Goal: Information Seeking & Learning: Understand process/instructions

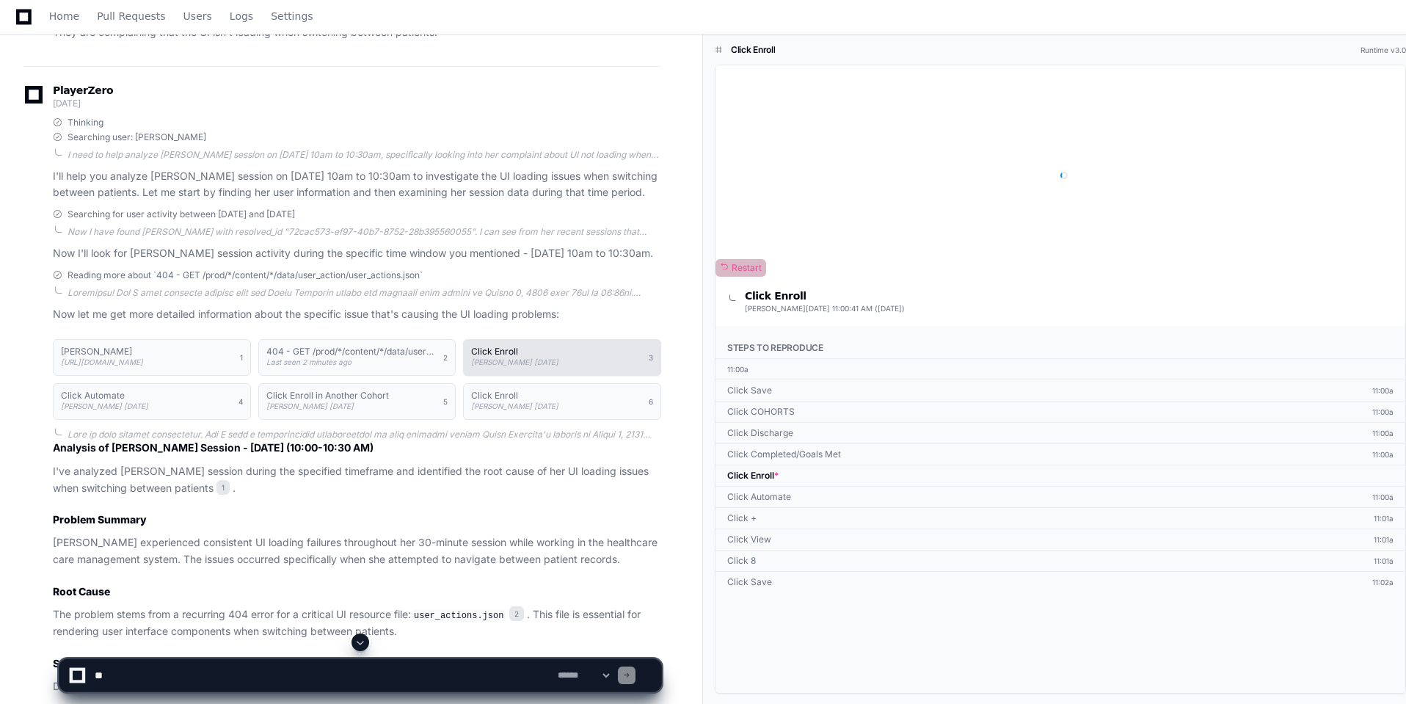
click at [558, 366] on span "[PERSON_NAME] [DATE]" at bounding box center [514, 361] width 87 height 9
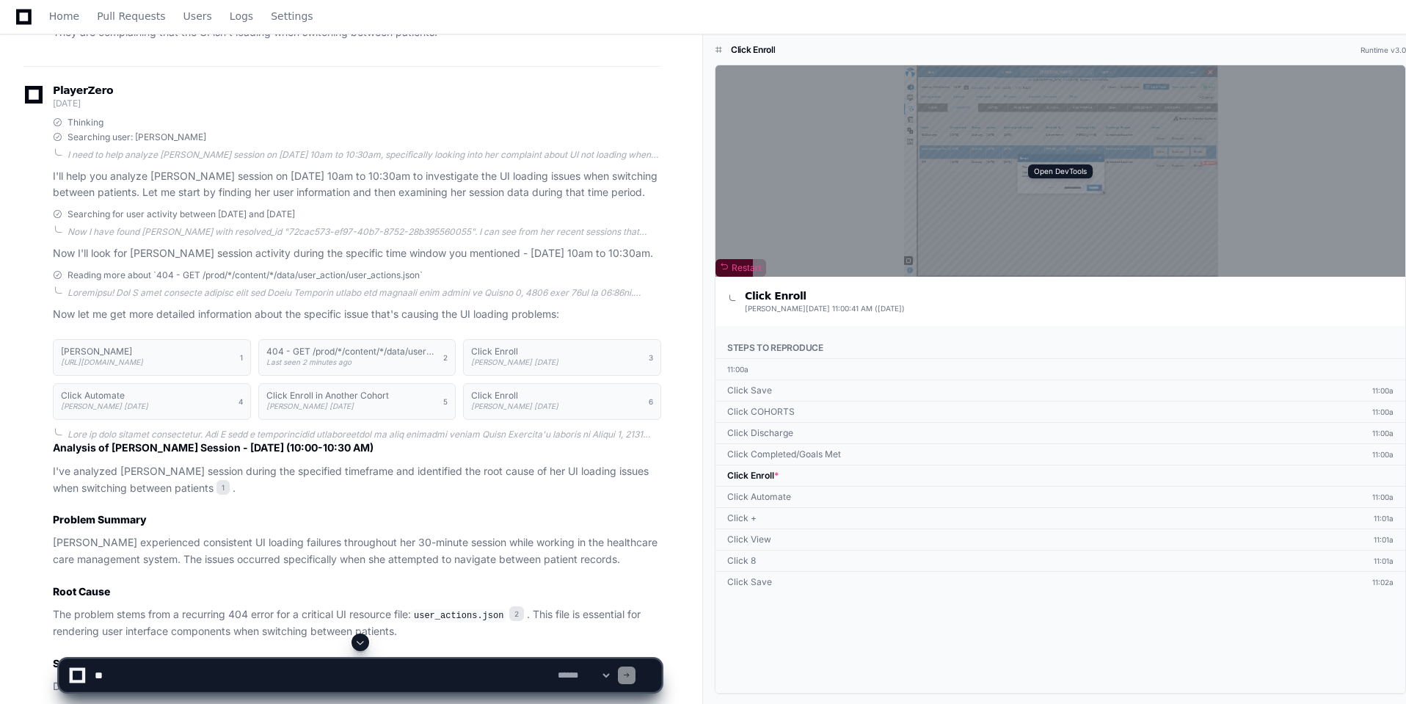
click at [1270, 173] on div "Open DevTools" at bounding box center [1061, 170] width 690 height 211
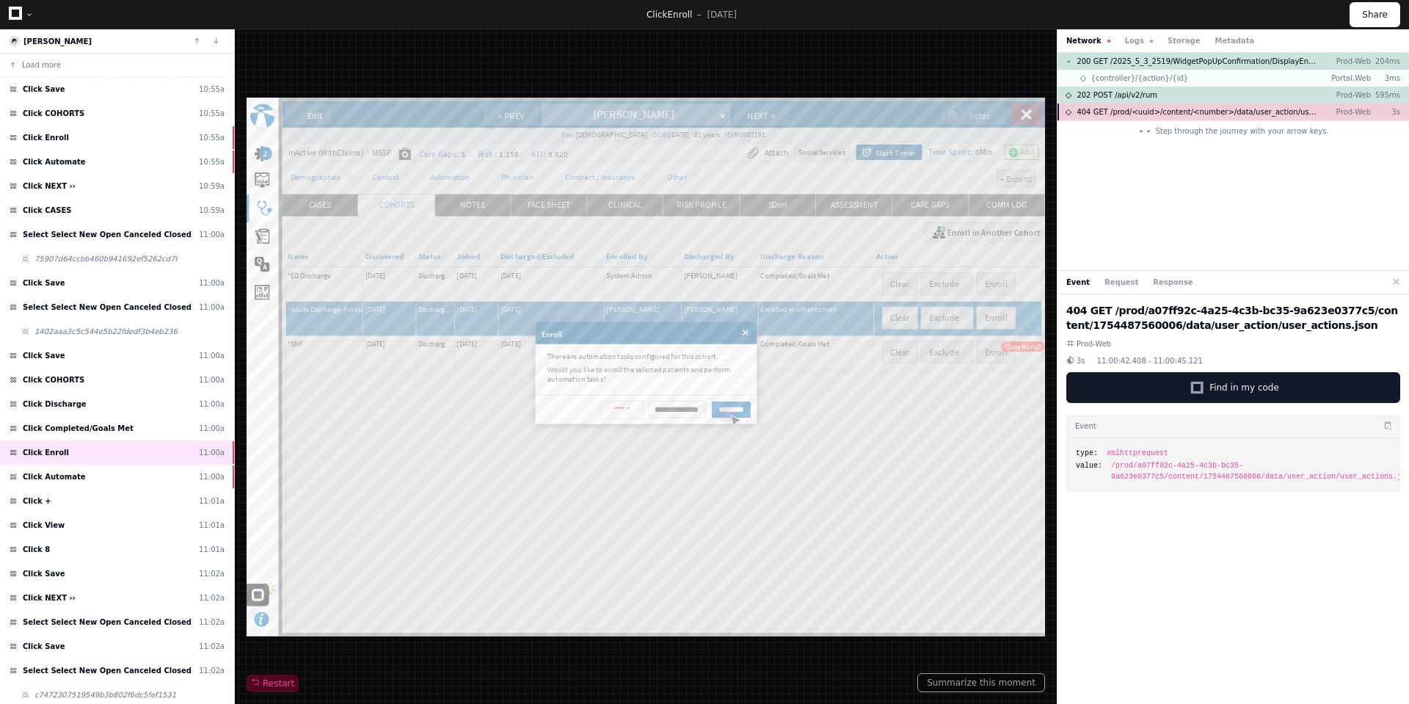
click at [1239, 108] on span "404 GET /prod/<uuid>/content/<number>/data/user_action/user_actions.json" at bounding box center [1197, 111] width 241 height 11
click at [1139, 95] on span "202 POST /api/v2/rum" at bounding box center [1117, 95] width 81 height 11
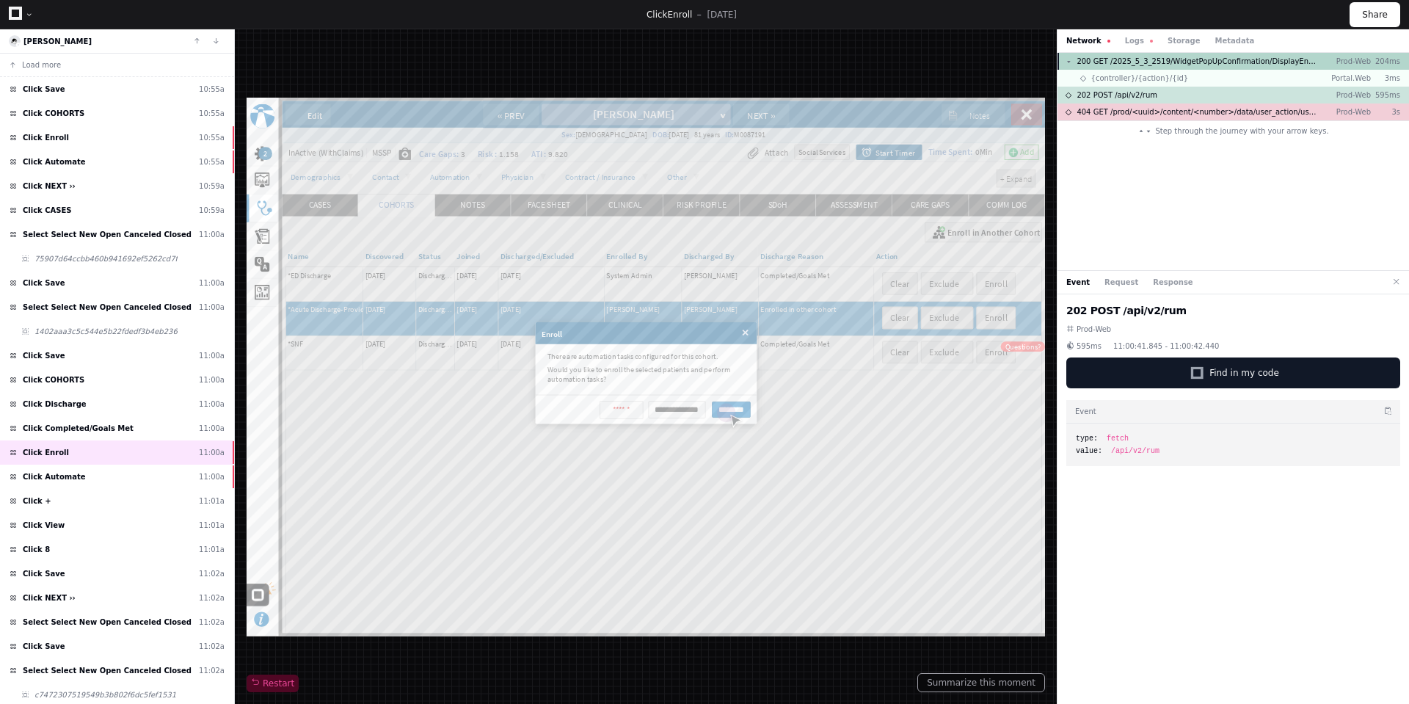
click at [1267, 57] on span "200 GET /2025_5_3_2519/WidgetPopUpConfirmation/DisplayEnrollPopUpConfirmation" at bounding box center [1197, 61] width 241 height 11
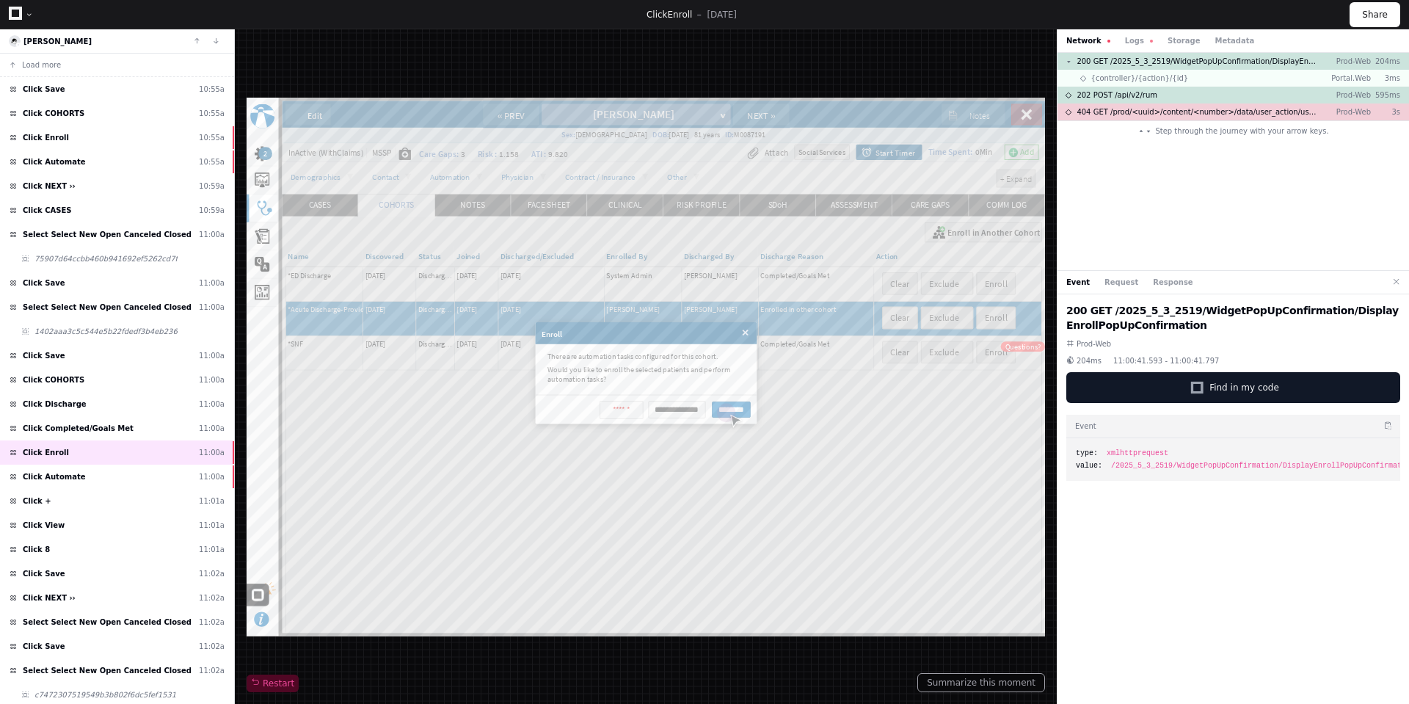
click at [1347, 313] on h2 "200 GET /2025_5_3_2519/WidgetPopUpConfirmation/DisplayEnrollPopUpConfirmation" at bounding box center [1233, 317] width 334 height 29
copy h2 "DisplayEnrollPopUpConfirmation"
click at [1162, 114] on span "404 GET /prod/<uuid>/content/<number>/data/user_action/user_actions.json" at bounding box center [1197, 111] width 241 height 11
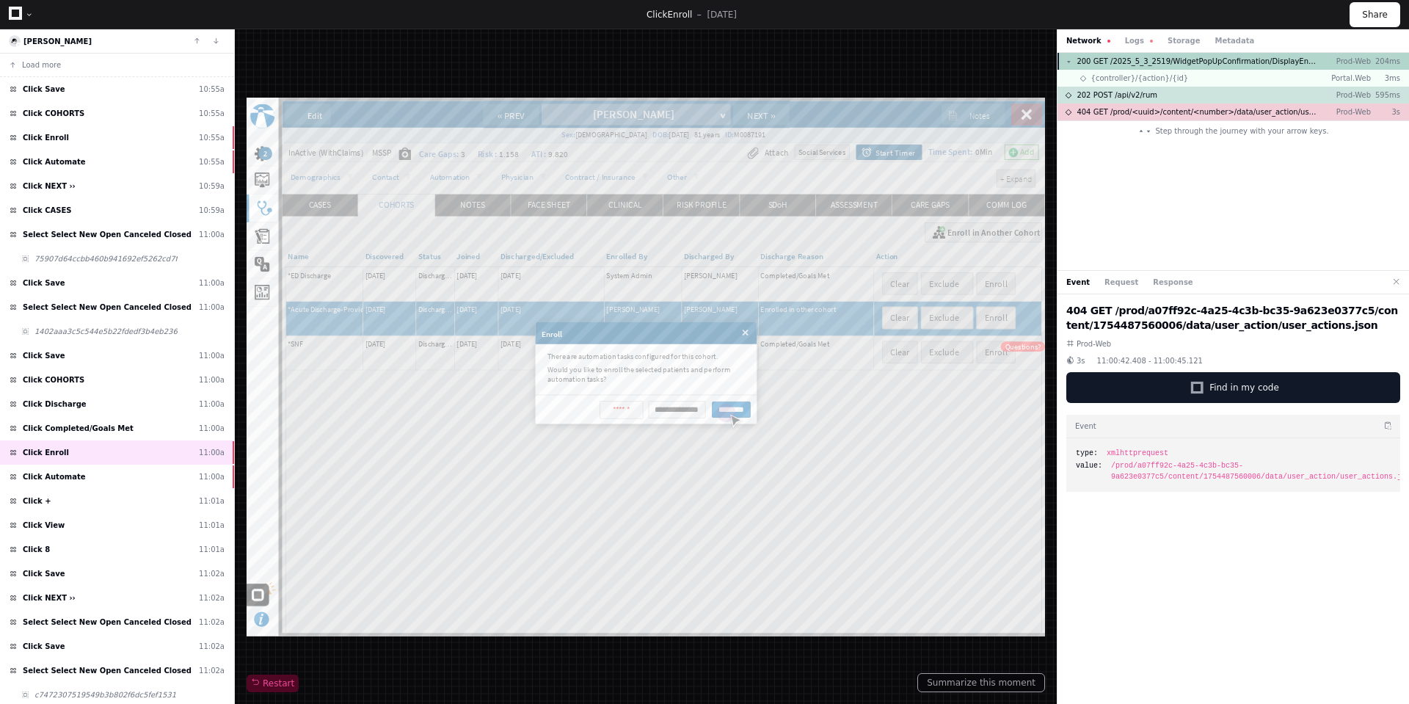
click at [1288, 59] on span "200 GET /2025_5_3_2519/WidgetPopUpConfirmation/DisplayEnrollPopUpConfirmation" at bounding box center [1197, 61] width 241 height 11
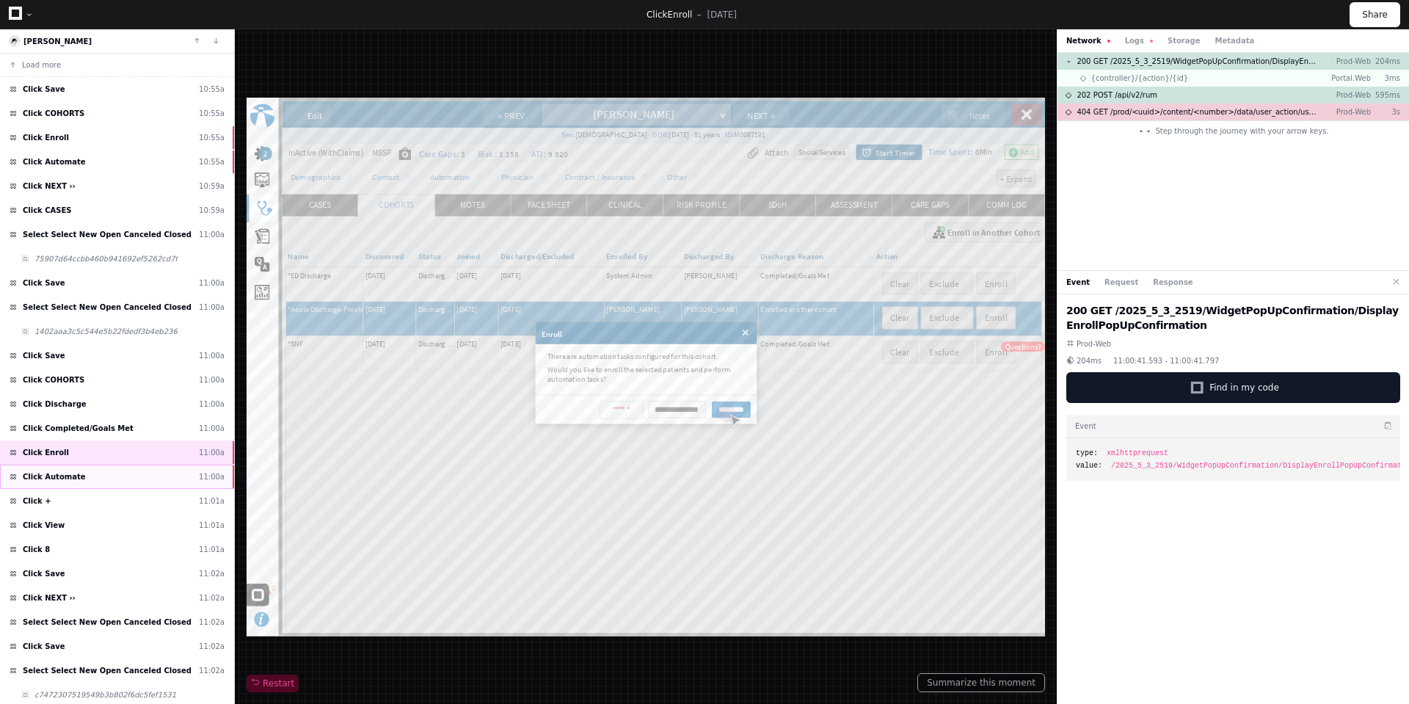
click at [85, 475] on div "Click Automate 11:00a" at bounding box center [117, 477] width 234 height 24
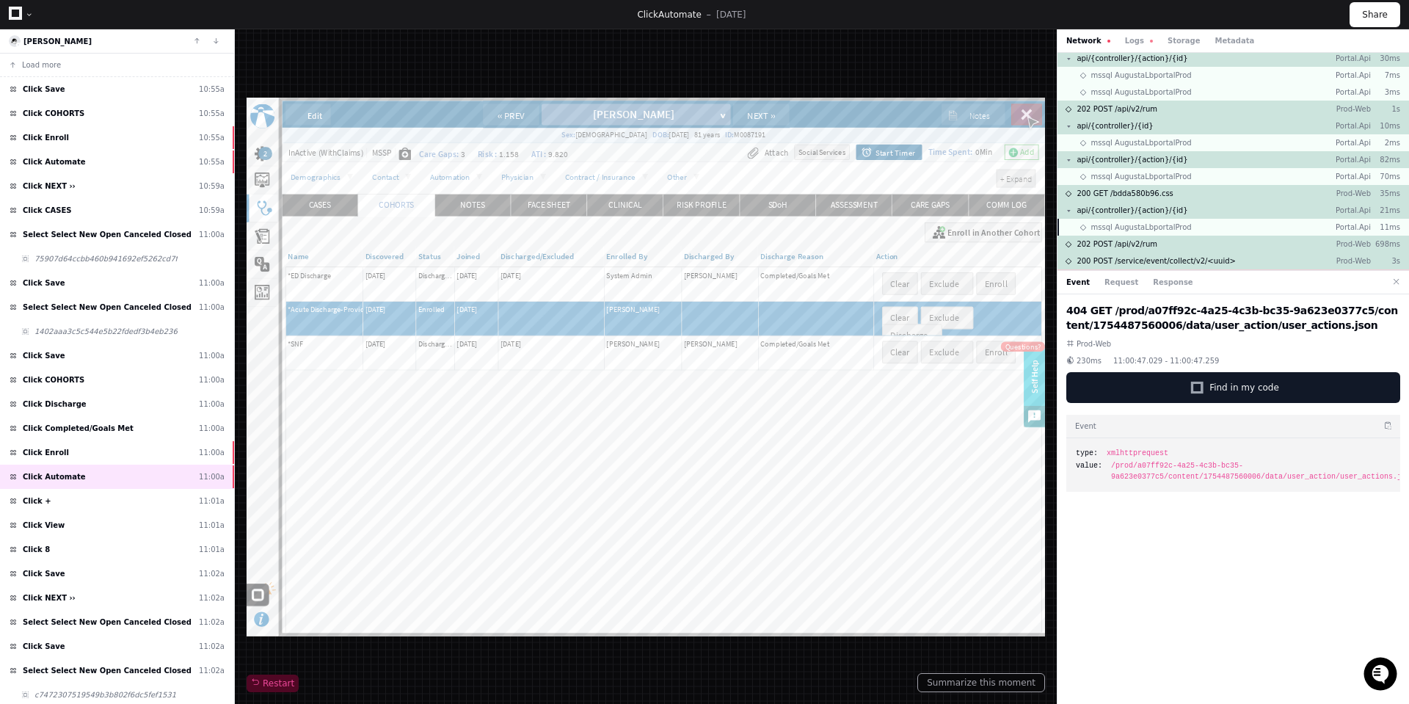
scroll to position [466, 0]
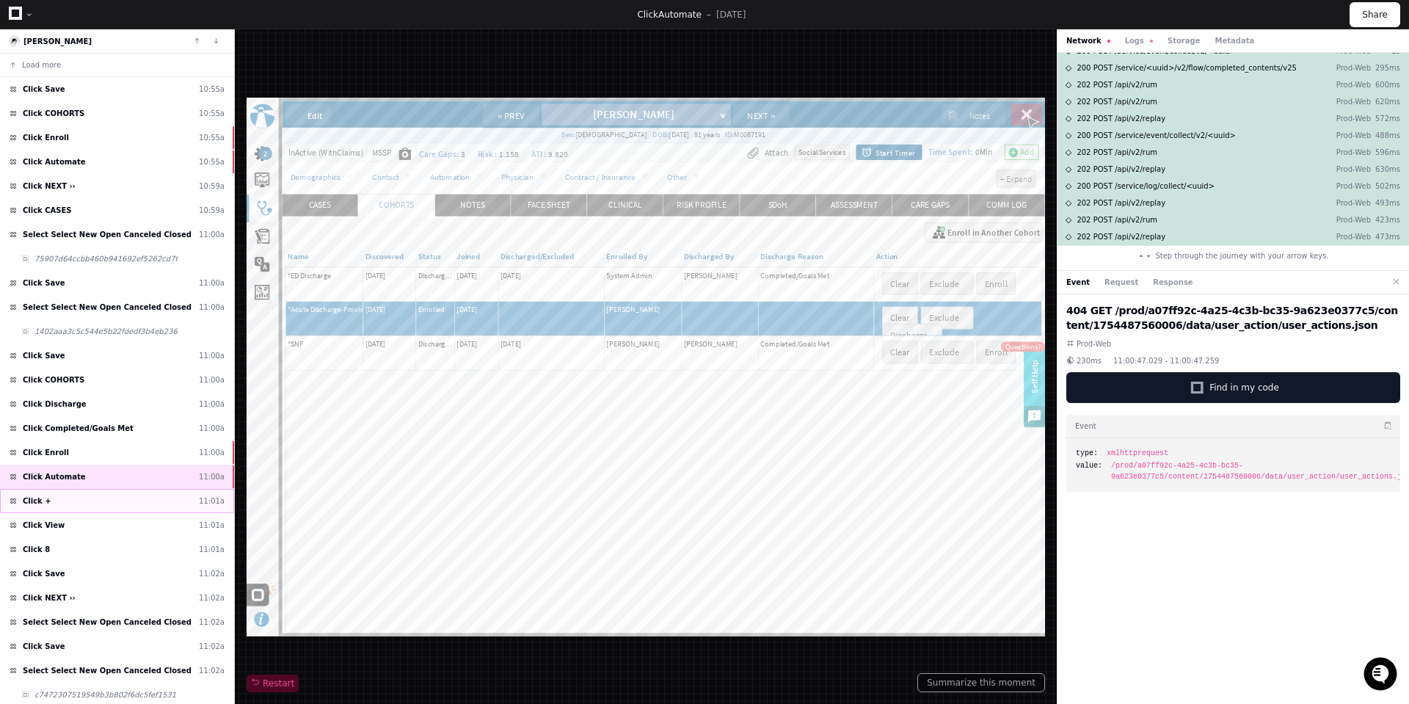
click at [133, 500] on div "Click + 11:01a" at bounding box center [117, 501] width 234 height 24
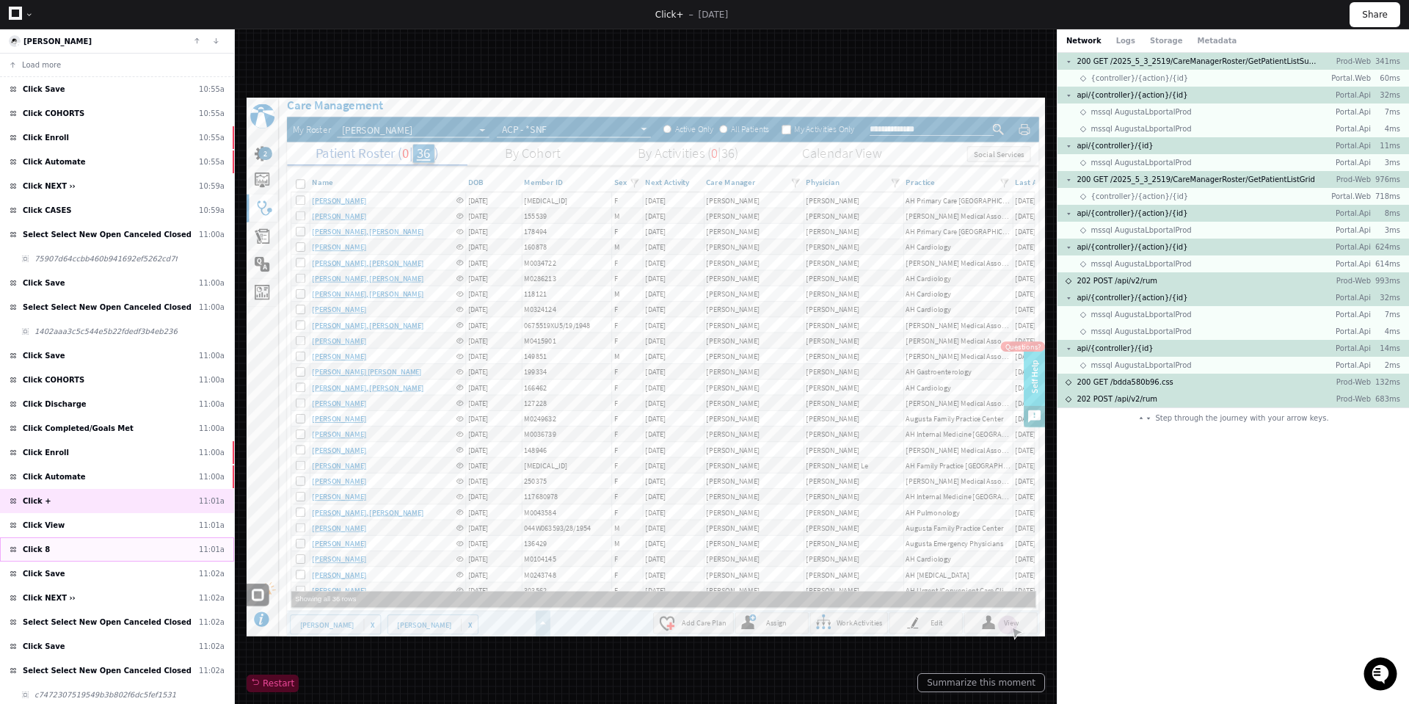
click at [90, 552] on div "Click 8 11:01a" at bounding box center [117, 549] width 234 height 24
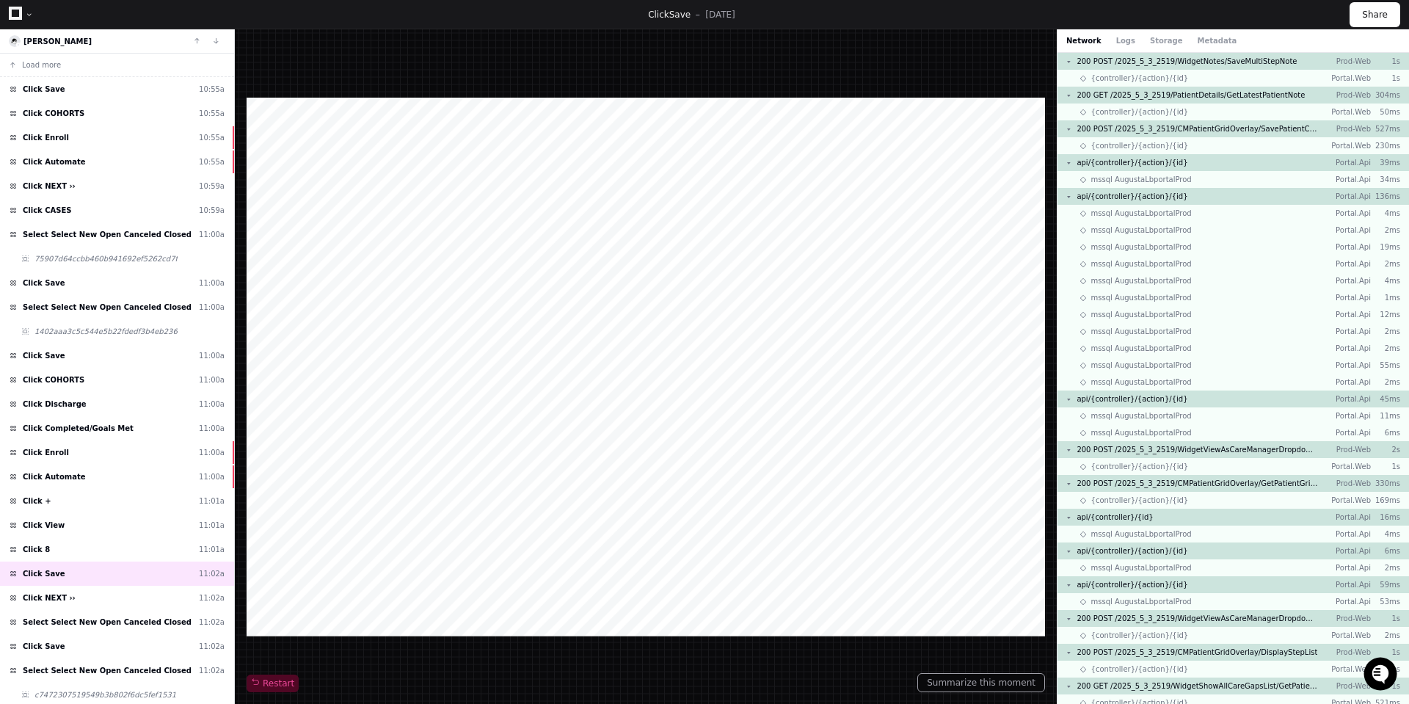
select select "*"
select select "**"
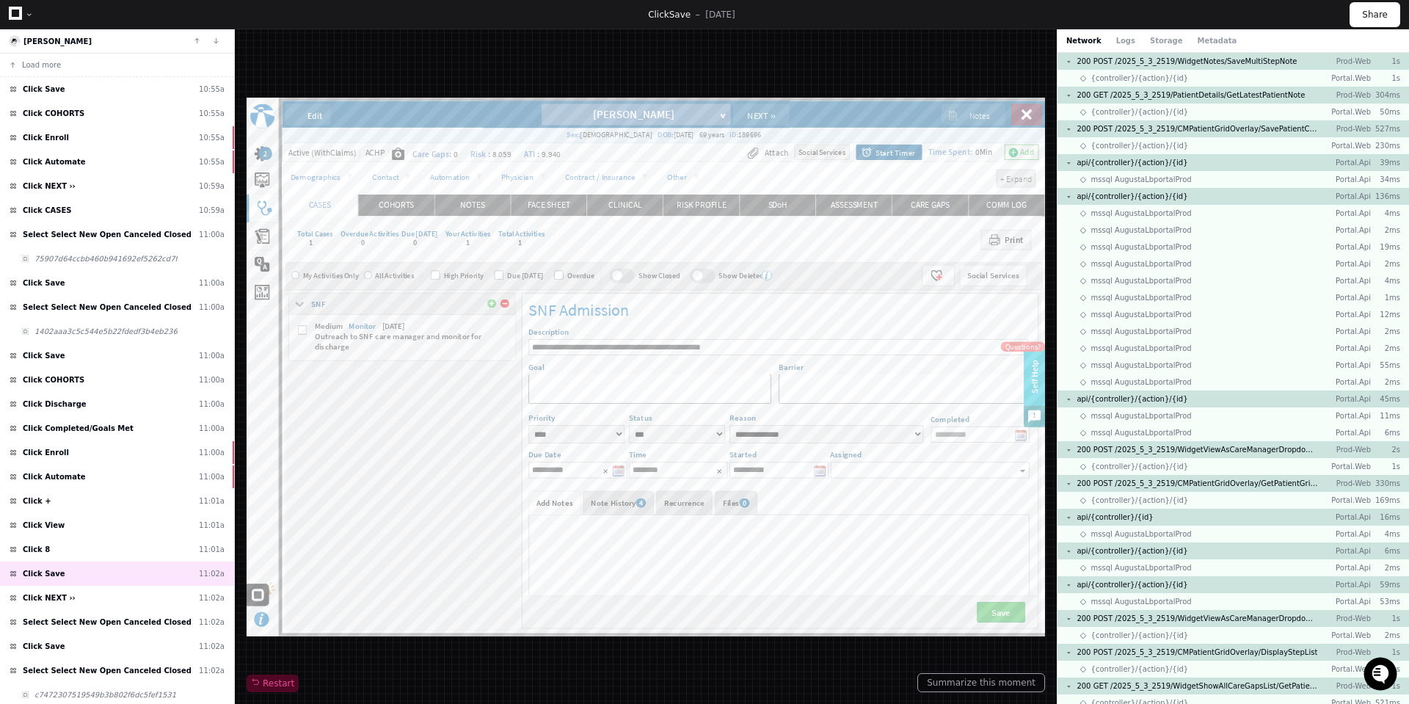
scroll to position [235, 0]
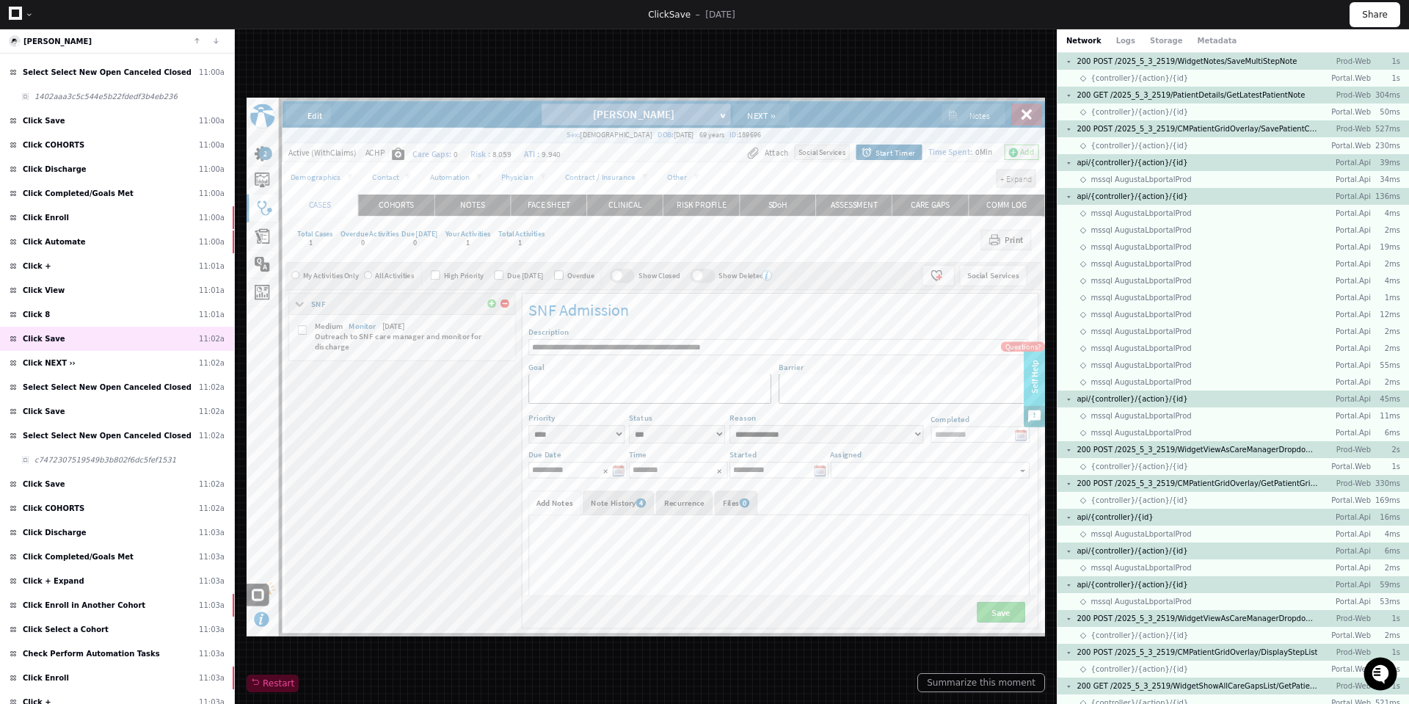
click at [108, 360] on div "Click NEXT ›› 11:02a" at bounding box center [117, 363] width 234 height 24
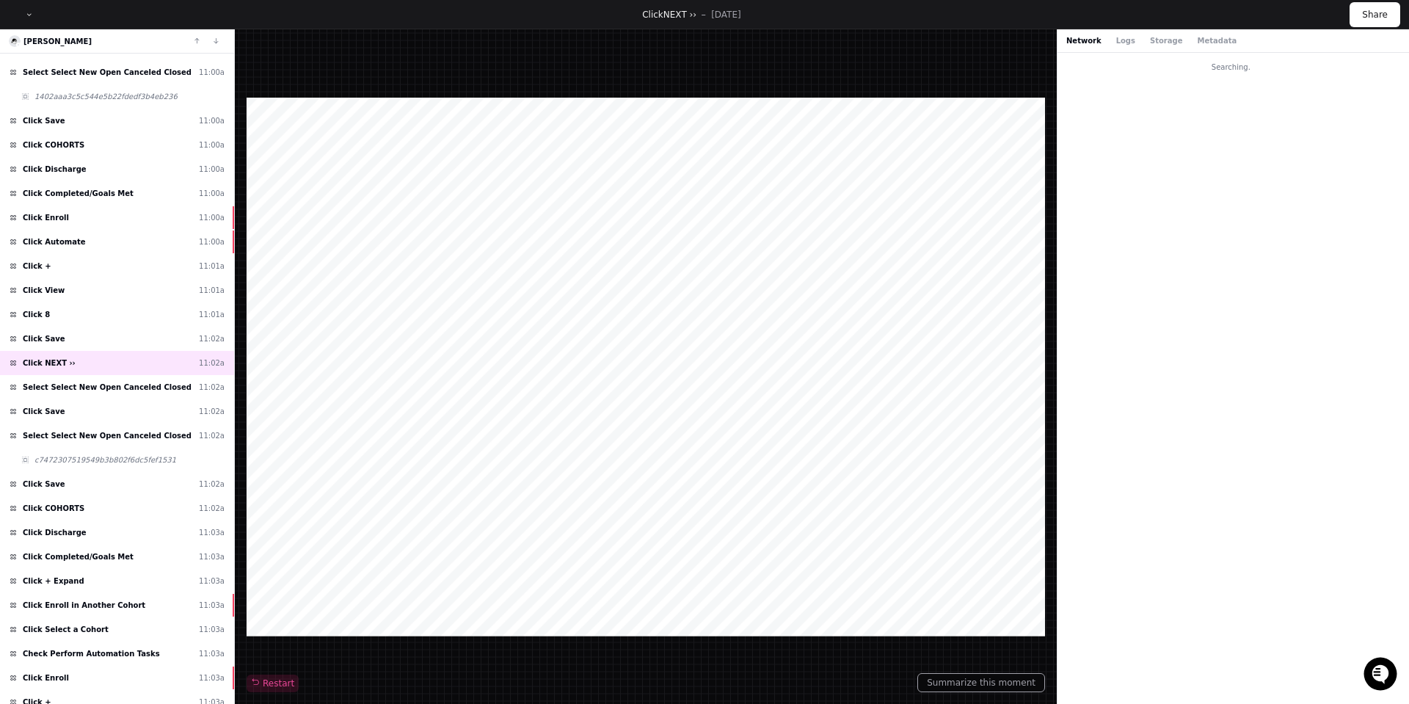
select select "*"
select select "**"
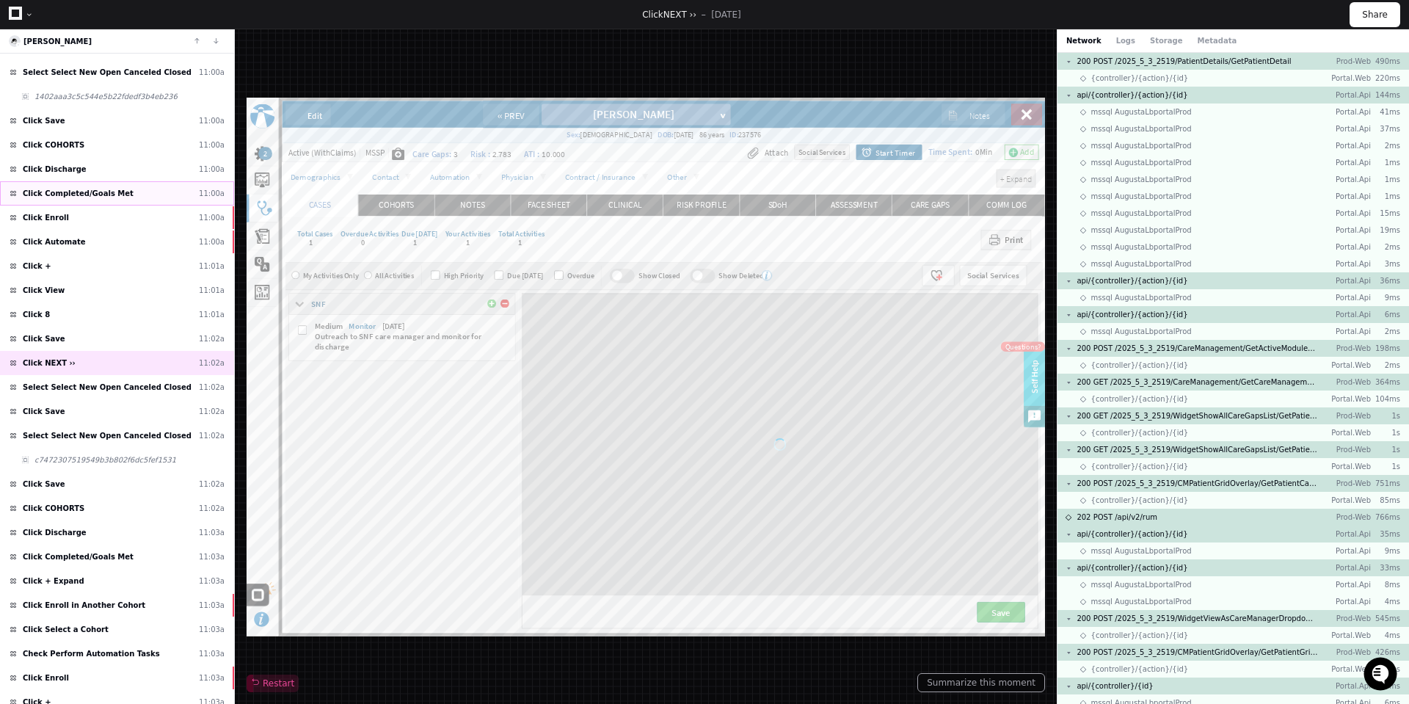
scroll to position [510, 0]
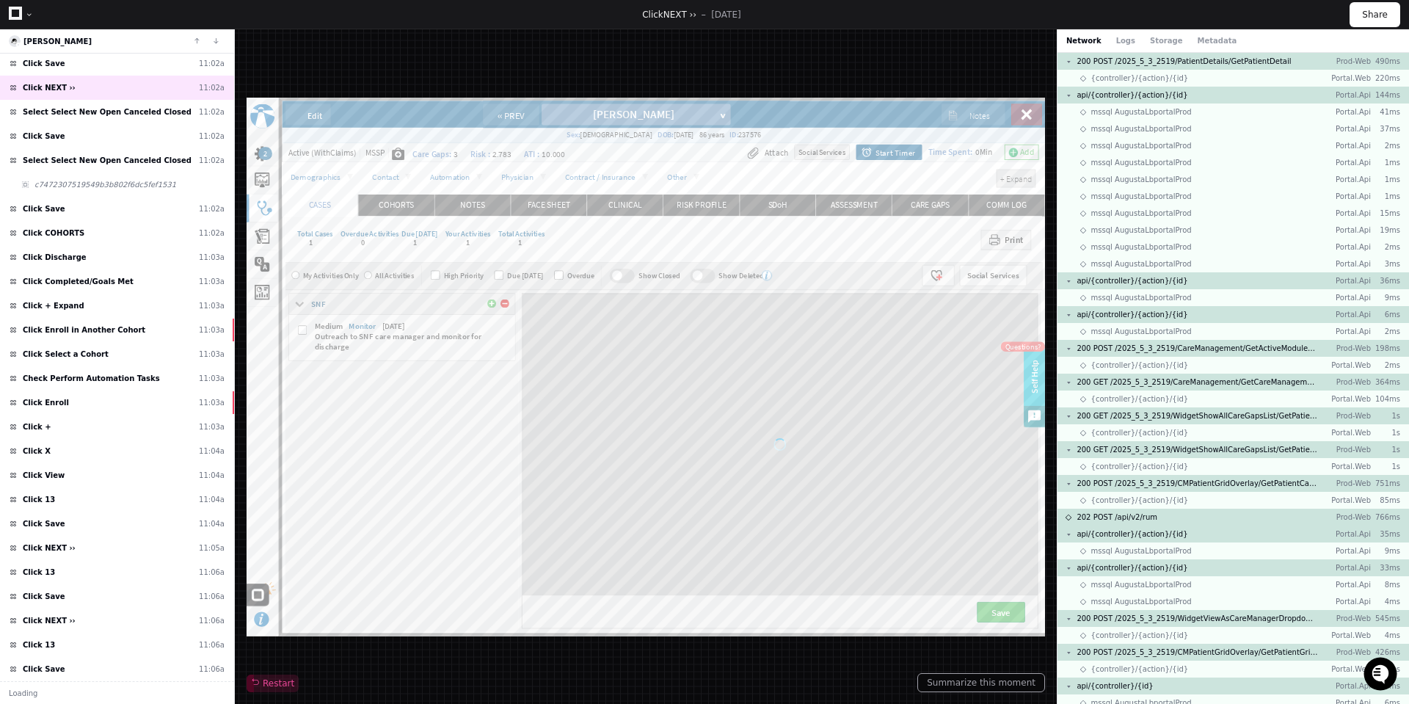
select select "*"
select select "**"
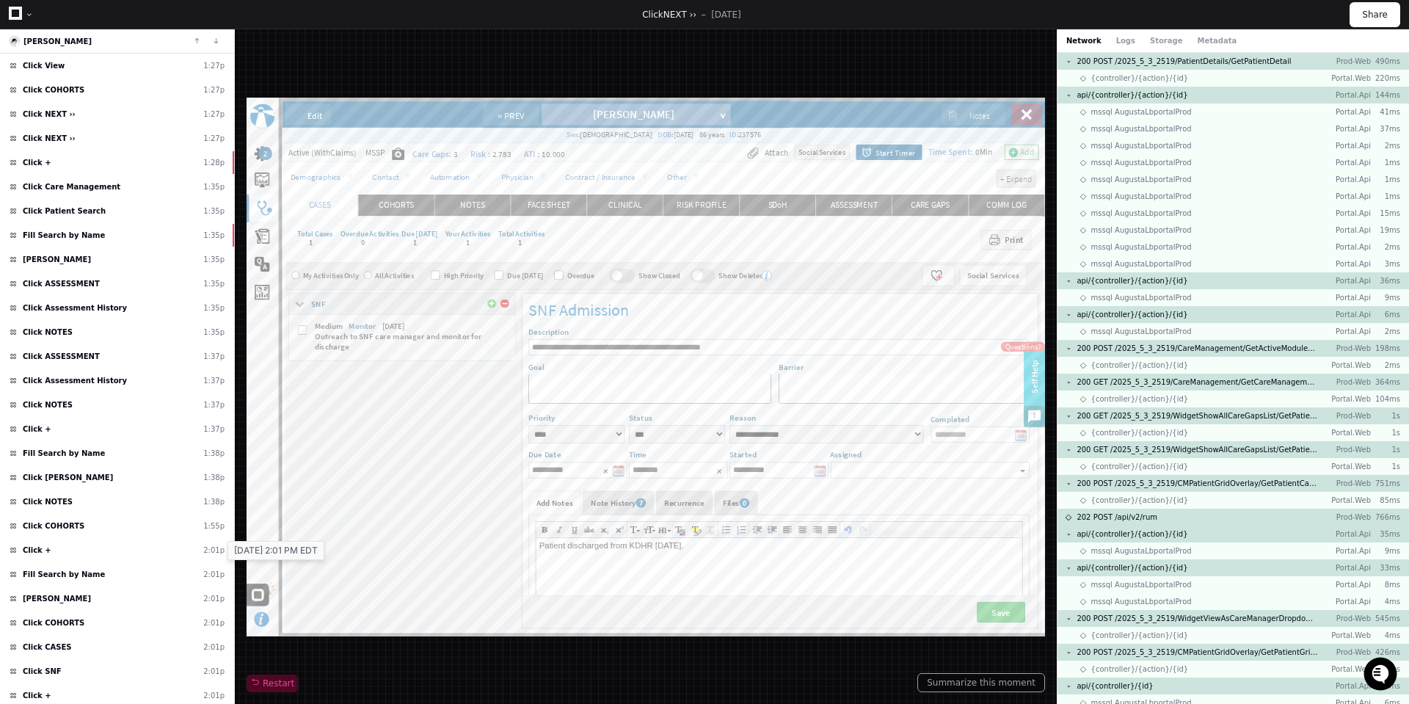
scroll to position [5232, 0]
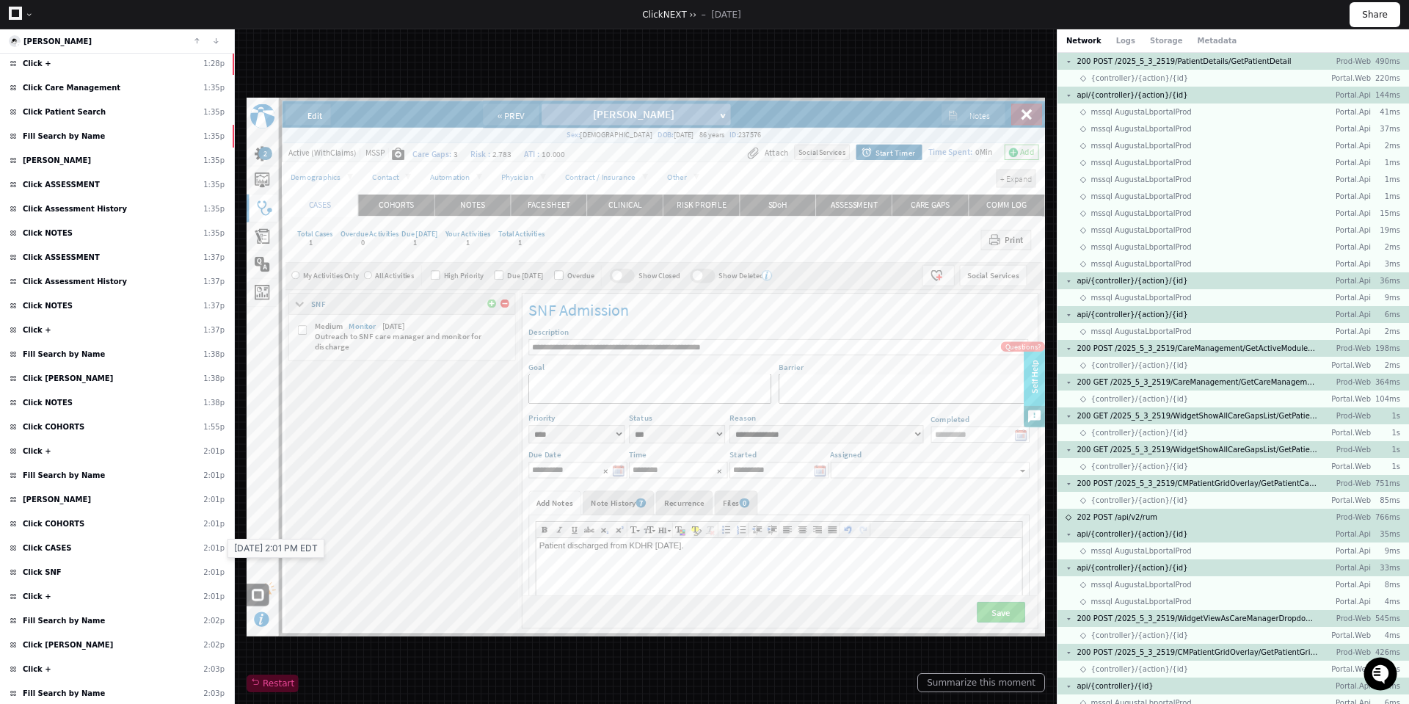
select select
click at [91, 501] on span "Click LACKEY, THOMAS ALLEN" at bounding box center [57, 499] width 68 height 11
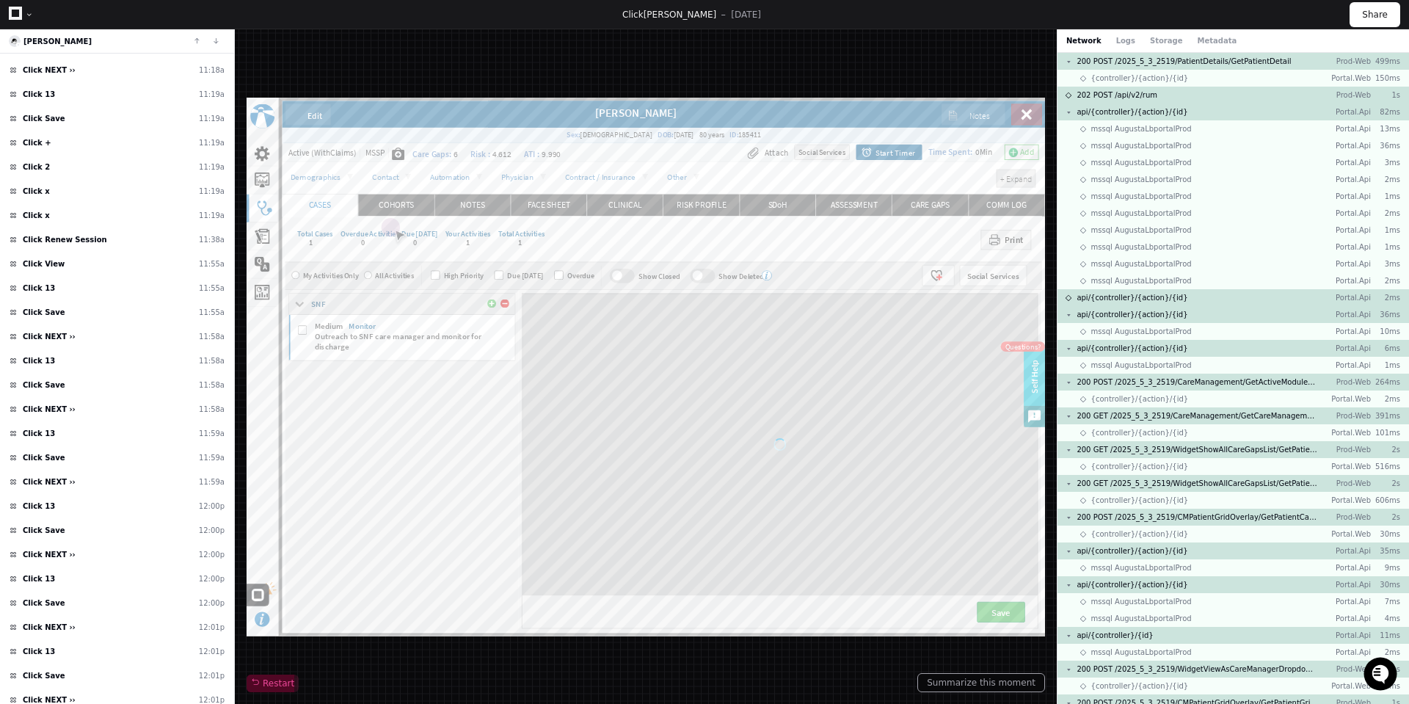
select select "*"
select select "**"
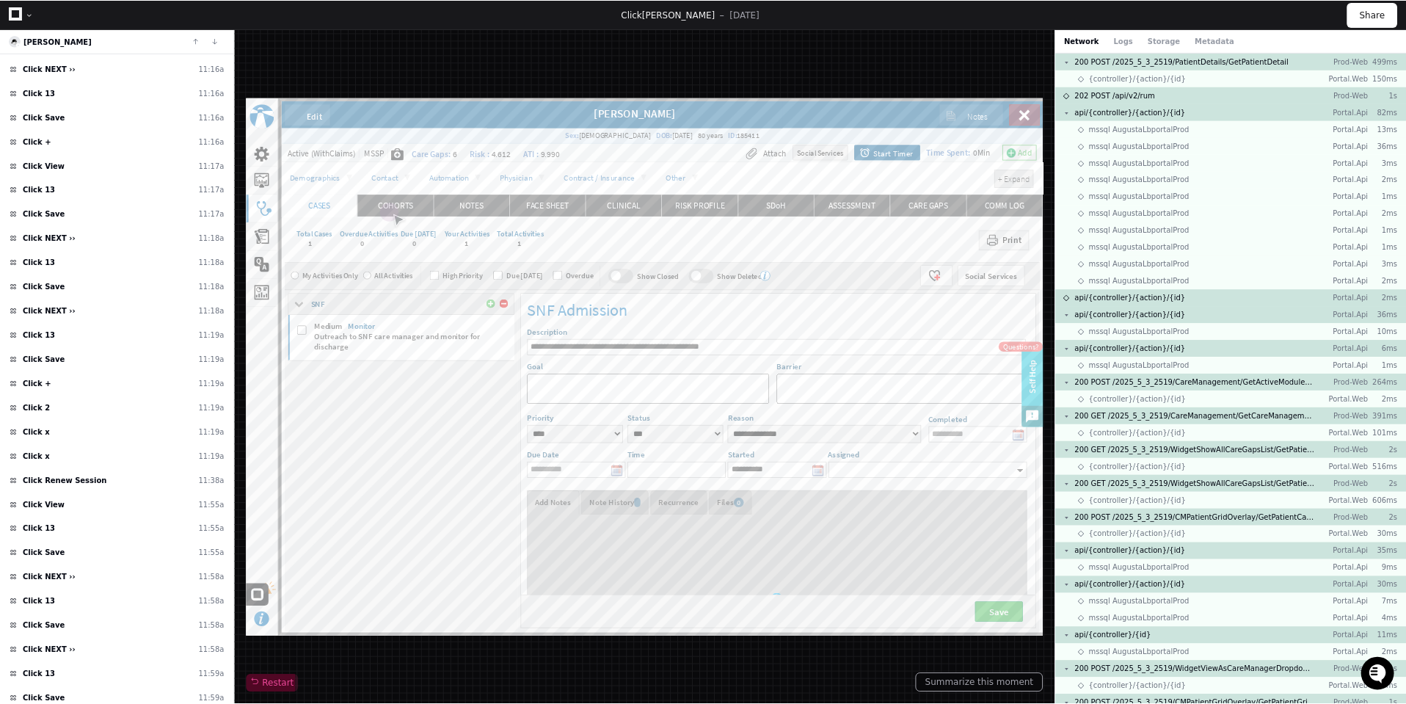
scroll to position [2748, 0]
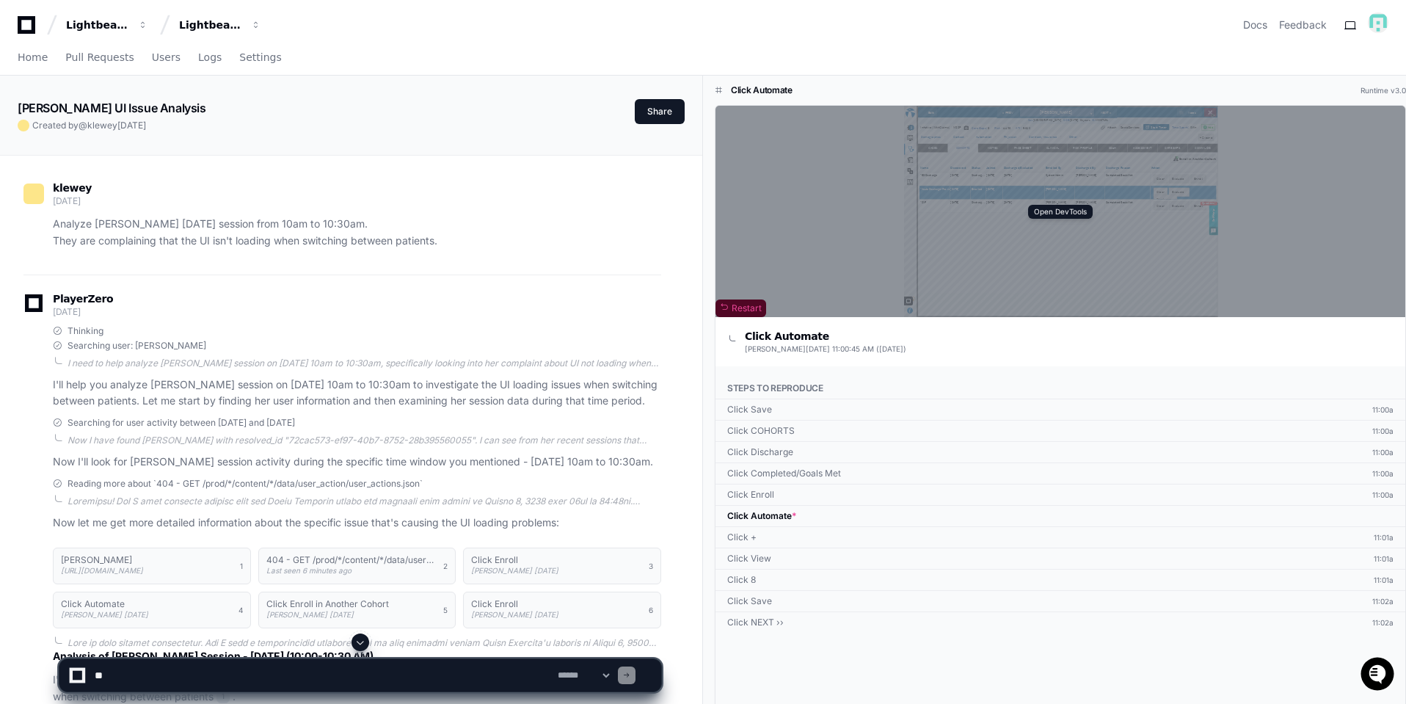
click at [1289, 132] on div "Open DevTools" at bounding box center [1061, 211] width 690 height 211
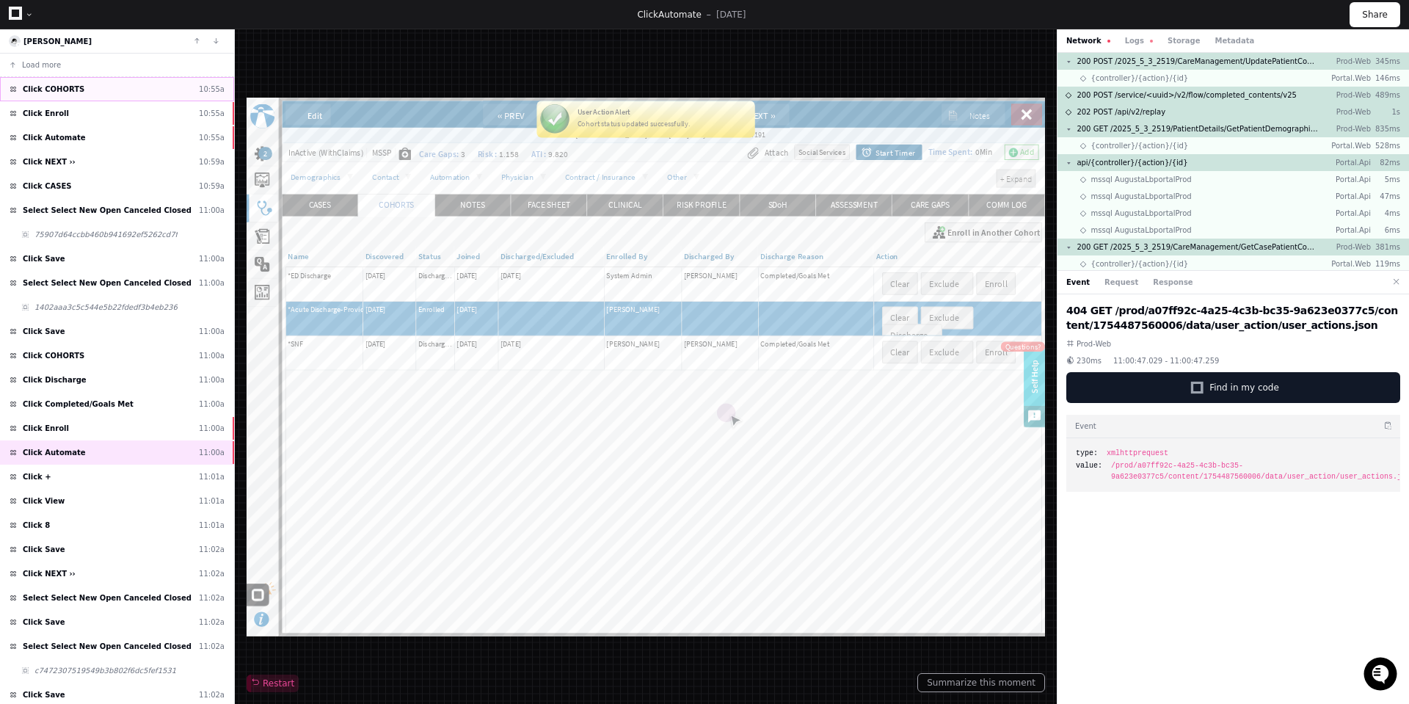
click at [69, 88] on span "Click COHORTS" at bounding box center [54, 89] width 62 height 11
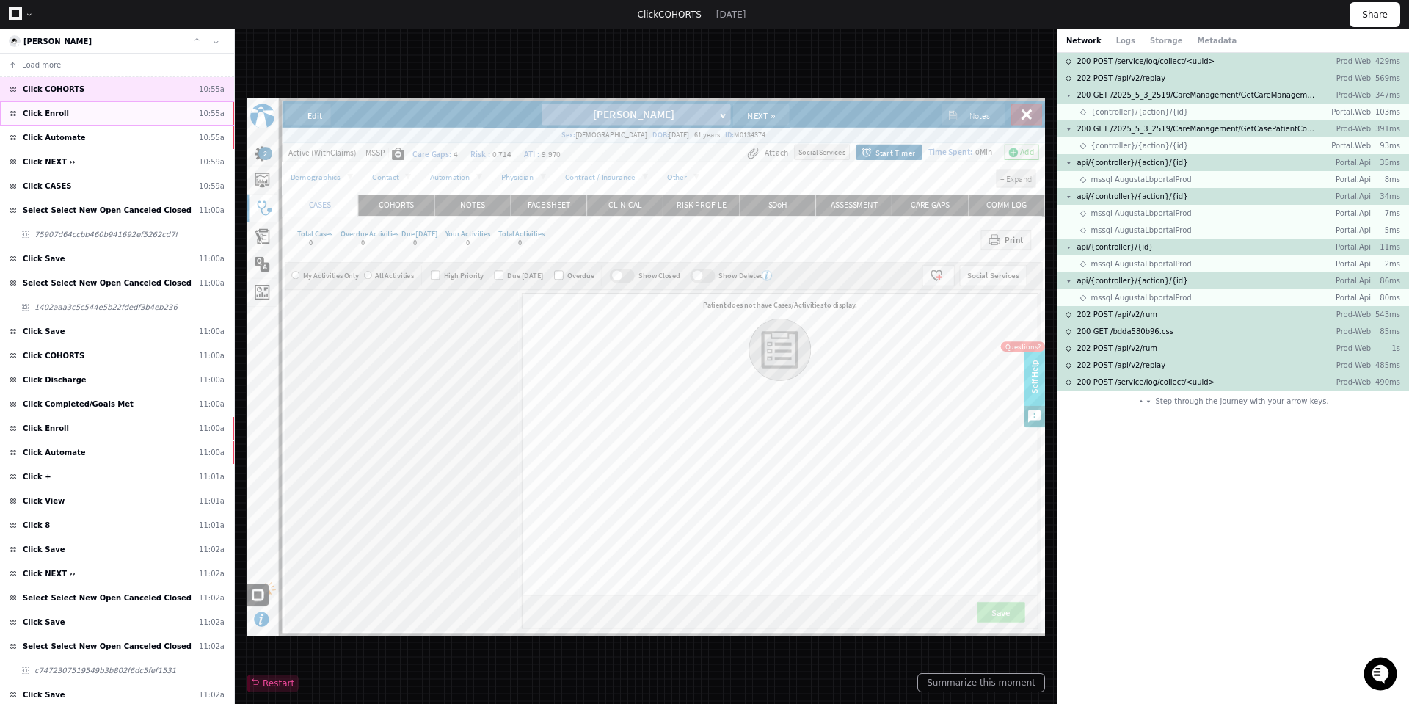
click at [72, 113] on div "Click Enroll 10:55a" at bounding box center [117, 113] width 234 height 24
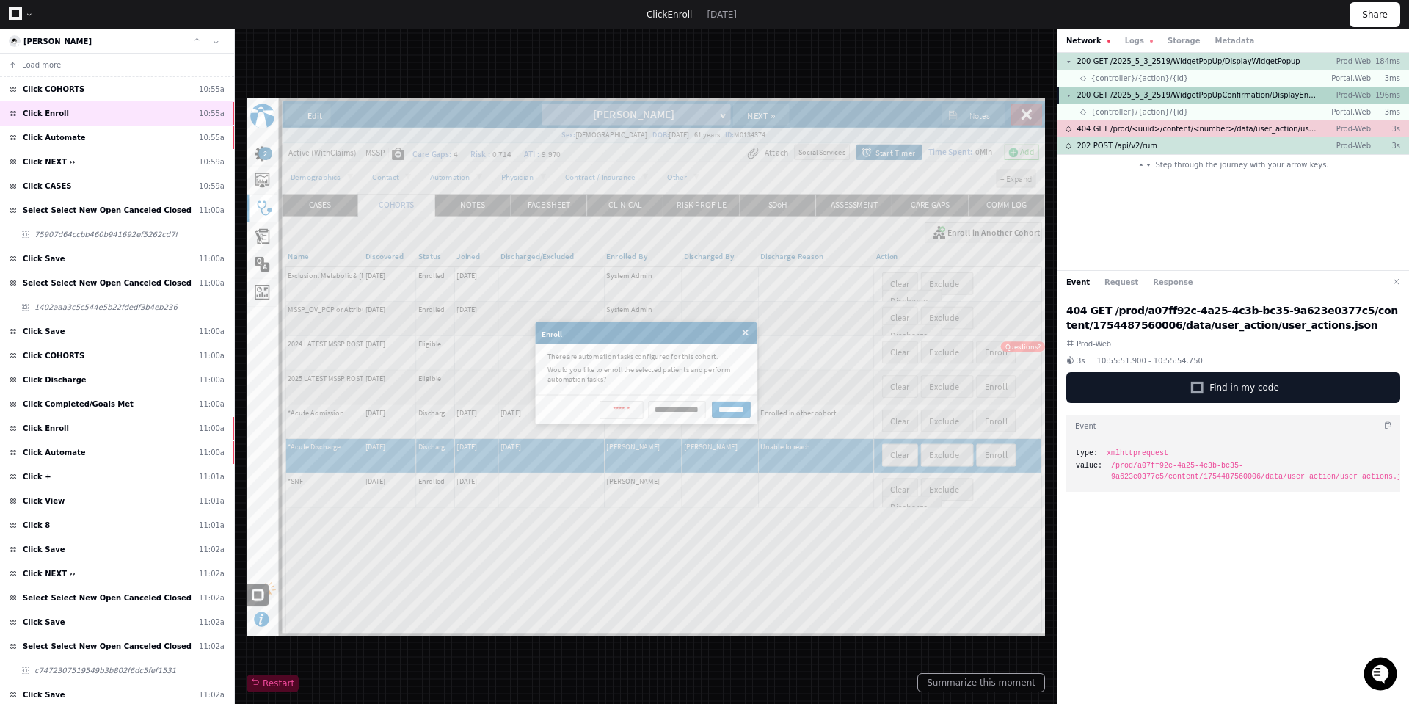
click at [1282, 90] on span "200 GET /2025_5_3_2519/WidgetPopUpConfirmation/DisplayEnrollPopUpConfirmation" at bounding box center [1197, 95] width 241 height 11
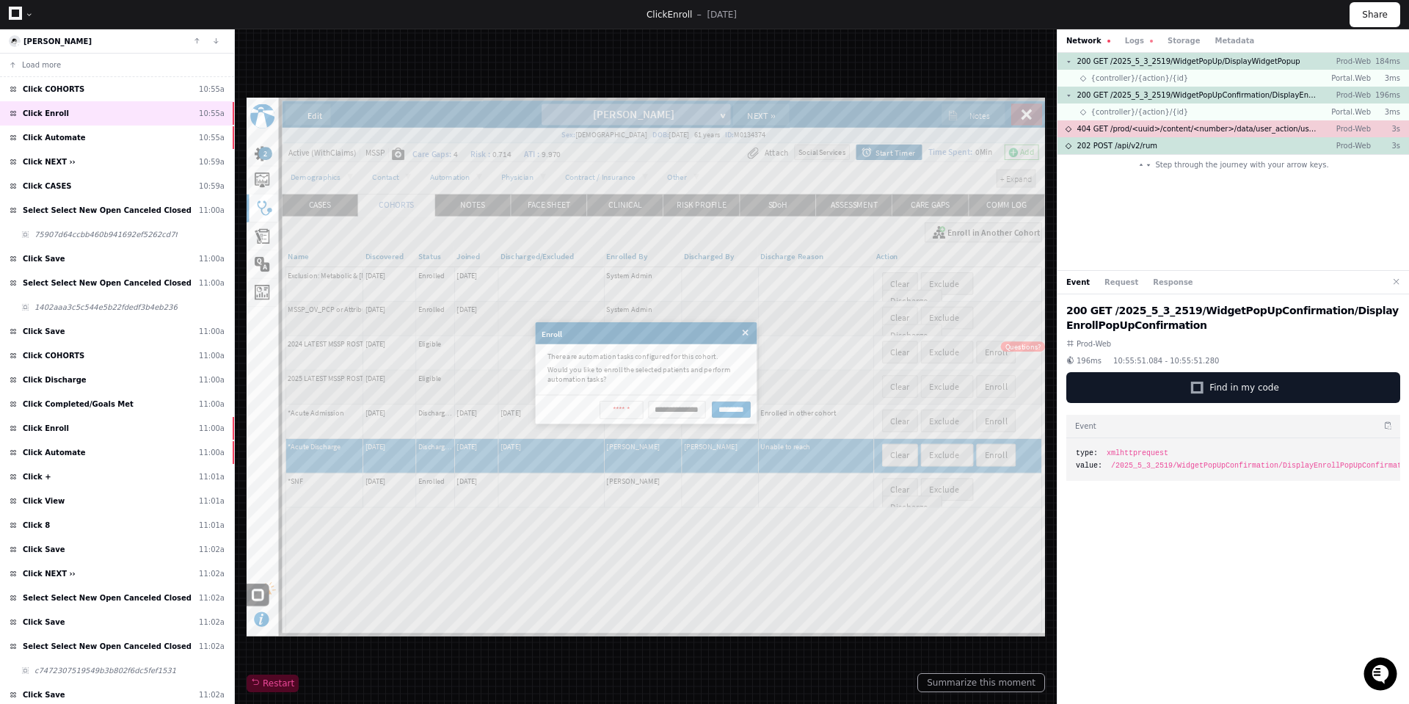
click at [1348, 312] on h2 "200 GET /2025_5_3_2519/WidgetPopUpConfirmation/DisplayEnrollPopUpConfirmation" at bounding box center [1233, 317] width 334 height 29
click at [160, 134] on div "Click Automate 10:55a" at bounding box center [117, 137] width 234 height 24
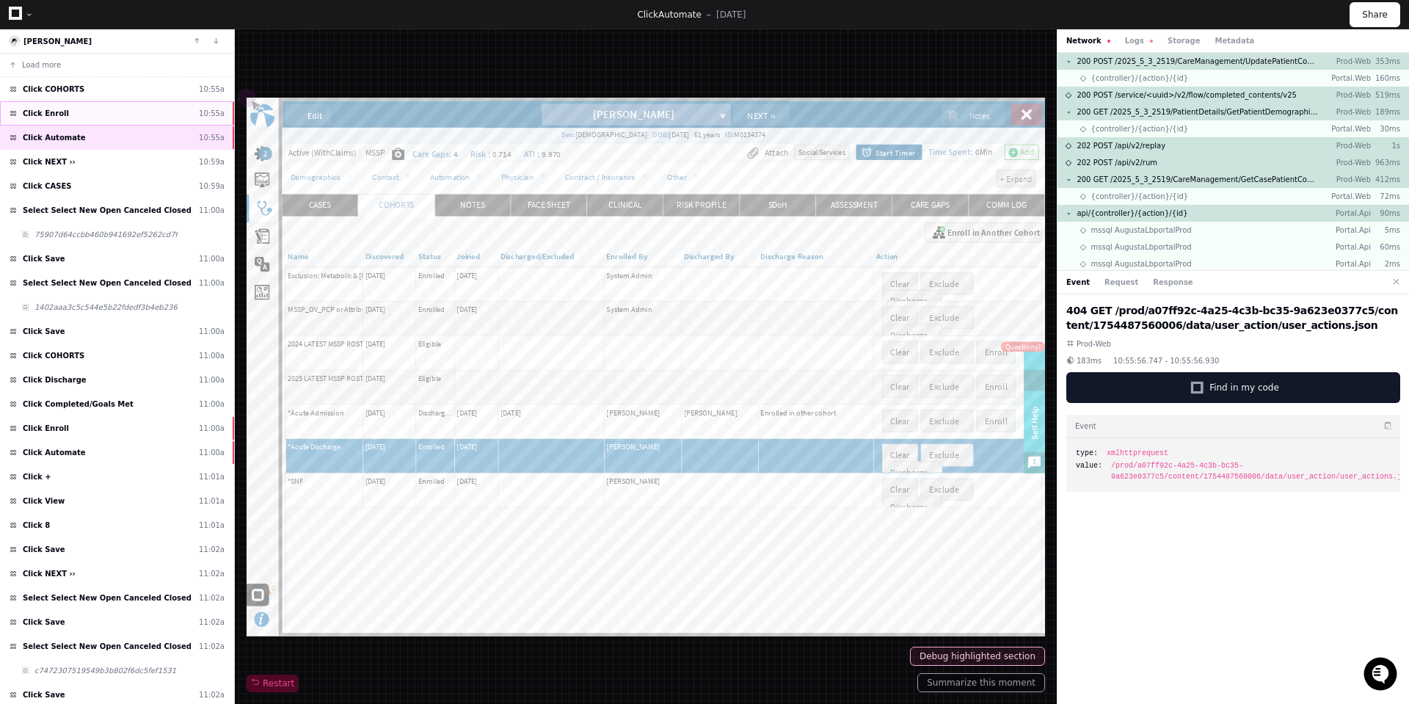
click at [123, 111] on div "Click Enroll 10:55a" at bounding box center [117, 113] width 234 height 24
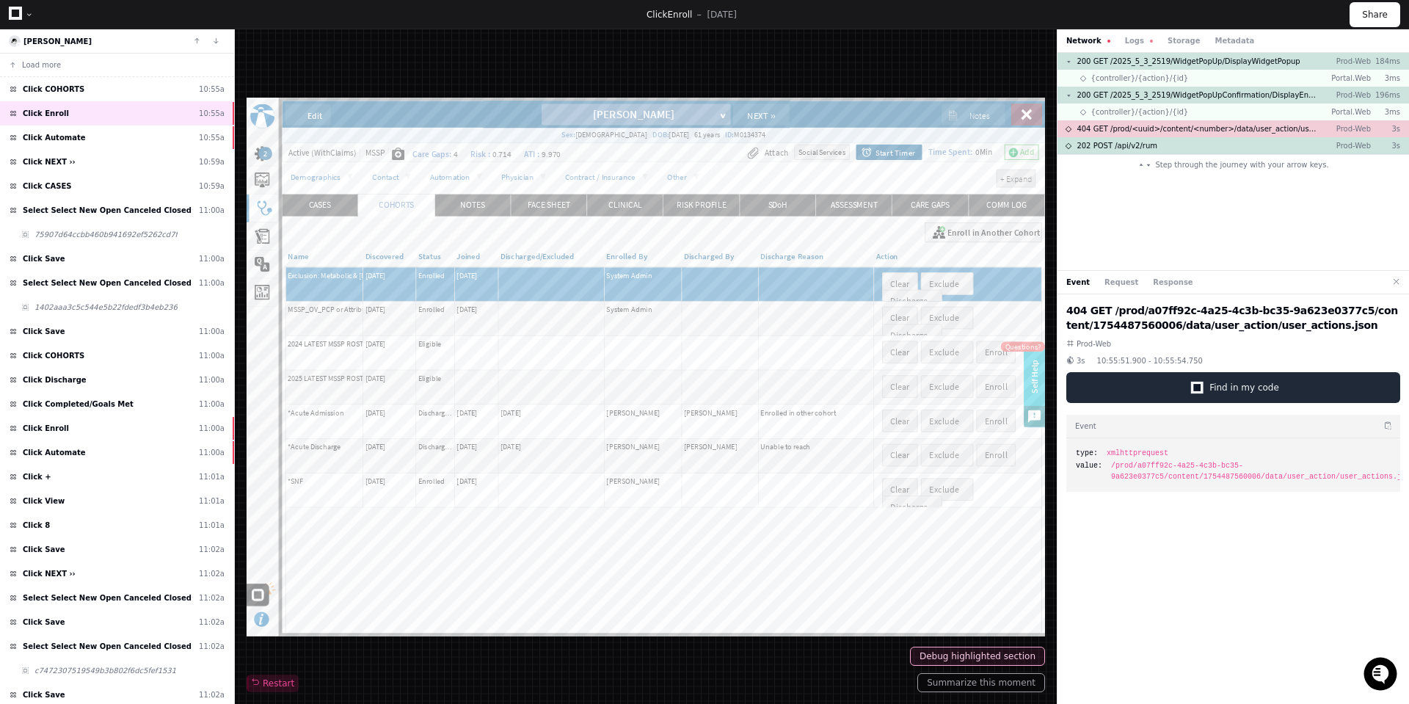
click at [1261, 390] on span "Find in my code" at bounding box center [1244, 388] width 70 height 12
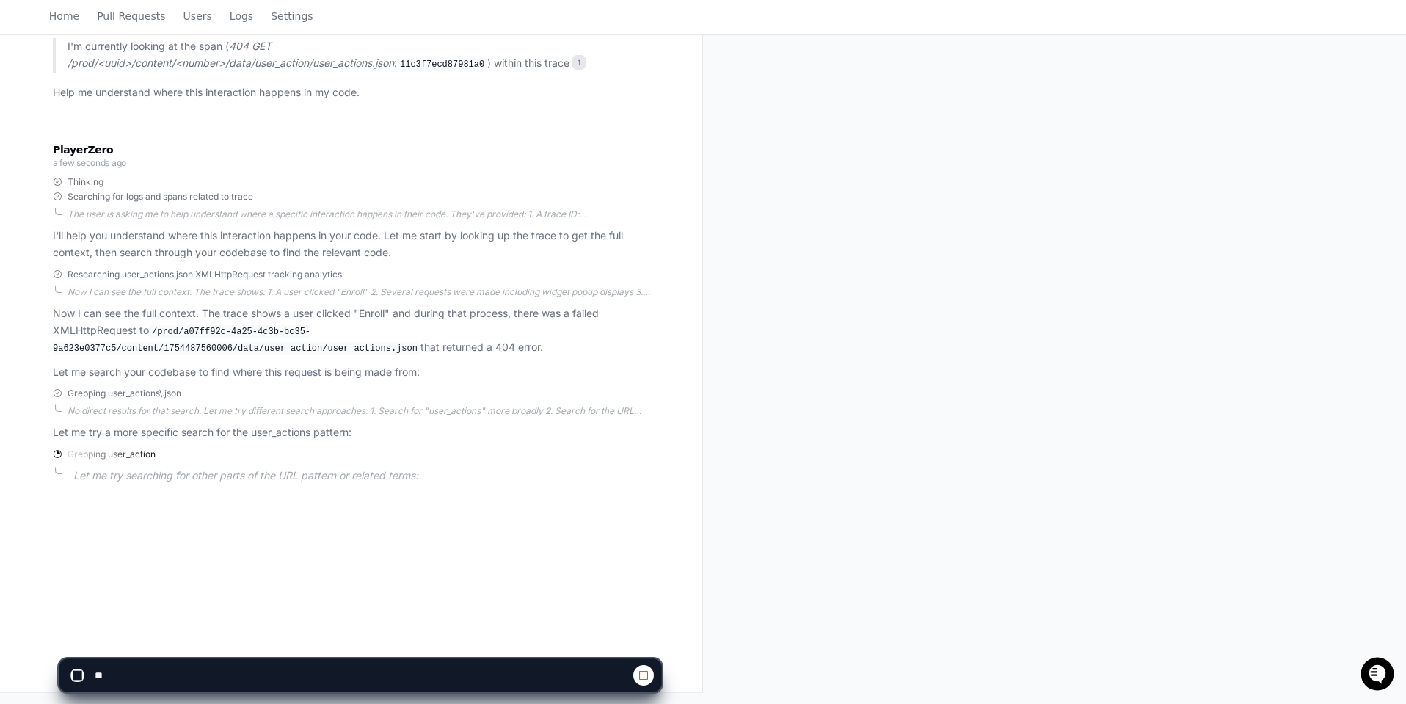
scroll to position [239, 0]
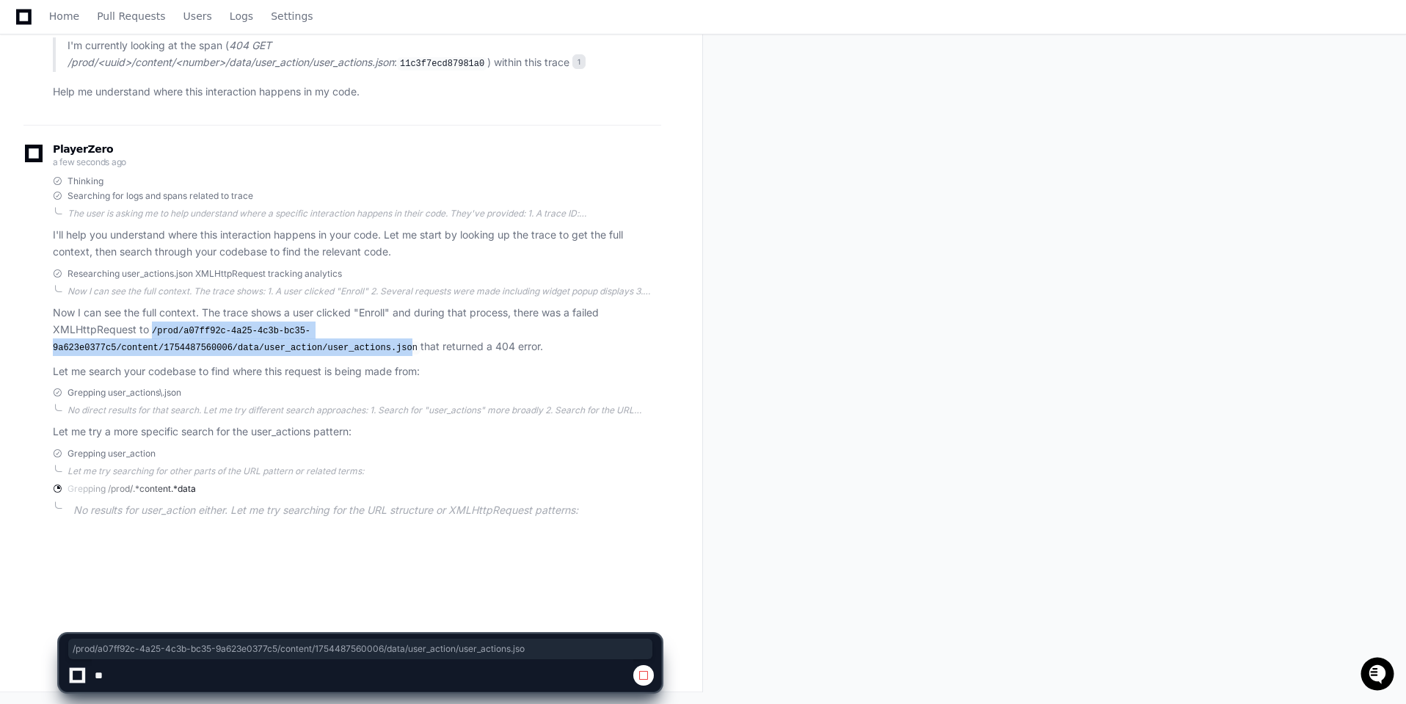
drag, startPoint x: 155, startPoint y: 333, endPoint x: 628, endPoint y: 335, distance: 473.3
click at [421, 335] on code "/prod/a07ff92c-4a25-4c3b-bc35-9a623e0377c5/content/1754487560006/data/user_acti…" at bounding box center [237, 339] width 368 height 31
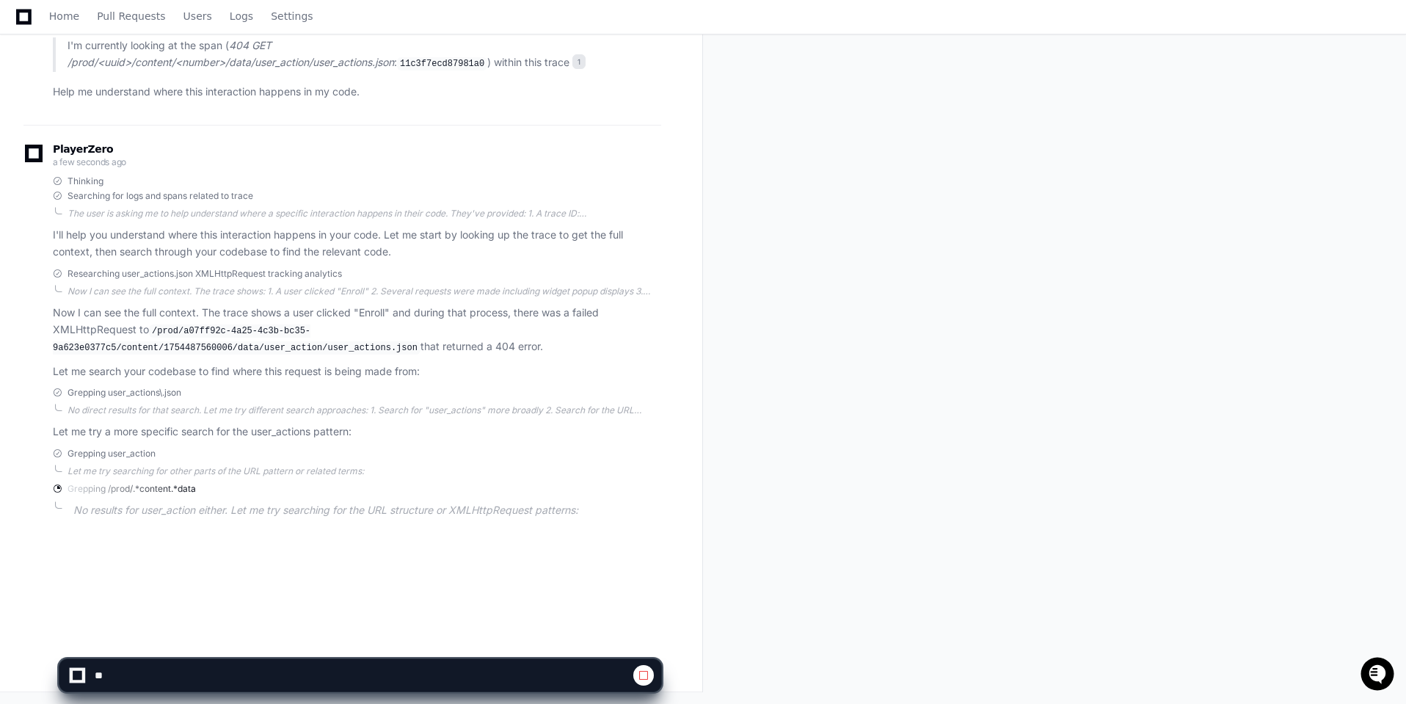
click at [545, 340] on p "Now I can see the full context. The trace shows a user clicked "Enroll" and dur…" at bounding box center [357, 330] width 608 height 51
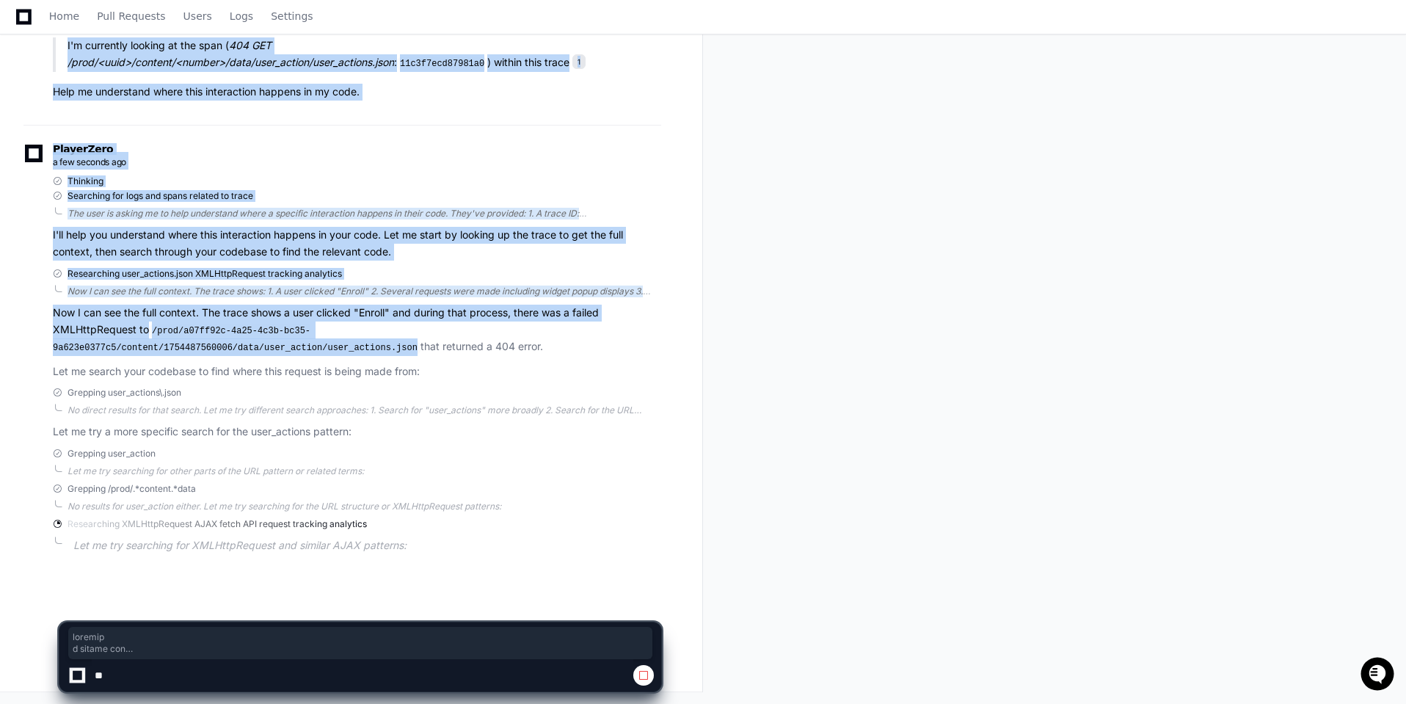
drag, startPoint x: 547, startPoint y: 332, endPoint x: 632, endPoint y: 328, distance: 85.2
click at [493, 321] on p "Now I can see the full context. The trace shows a user clicked "Enroll" and dur…" at bounding box center [357, 330] width 608 height 51
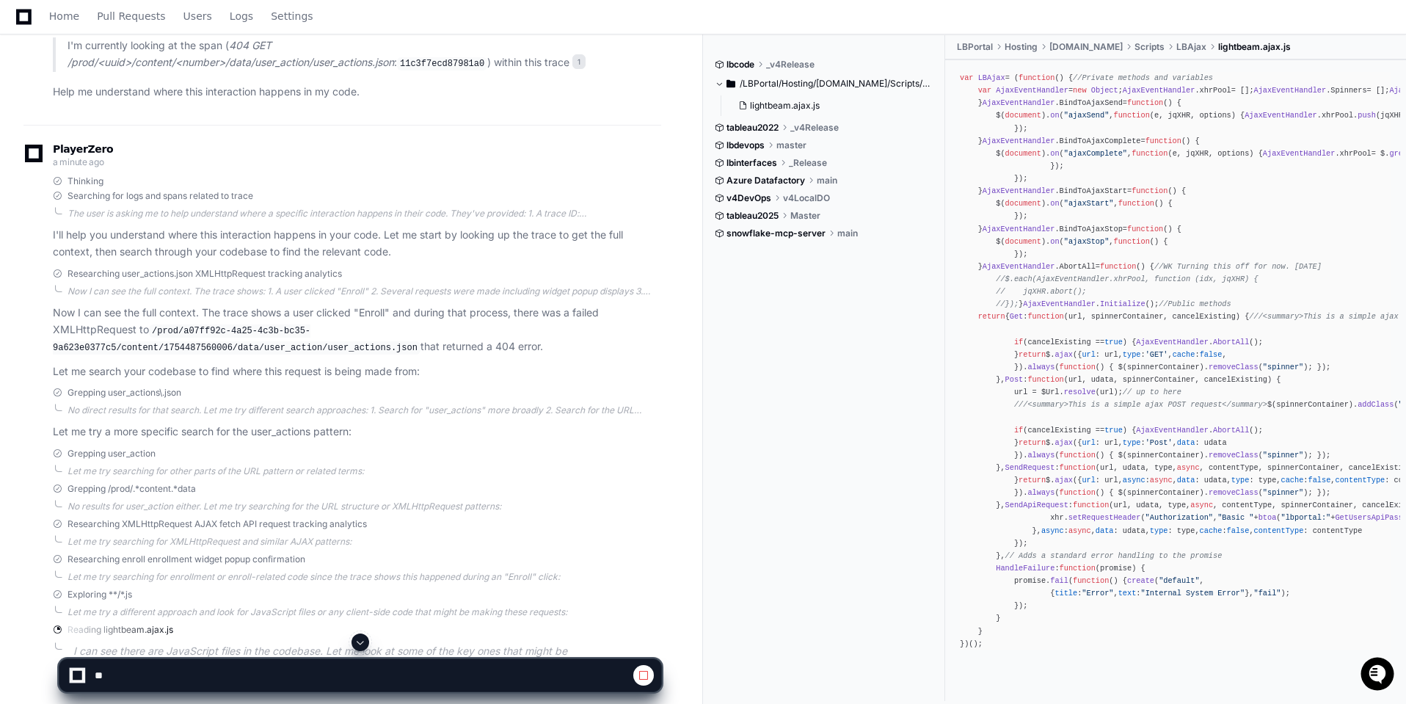
drag, startPoint x: 154, startPoint y: 332, endPoint x: 296, endPoint y: 343, distance: 142.1
click at [296, 343] on p "Now I can see the full context. The trace shows a user clicked "Enroll" and dur…" at bounding box center [357, 330] width 608 height 51
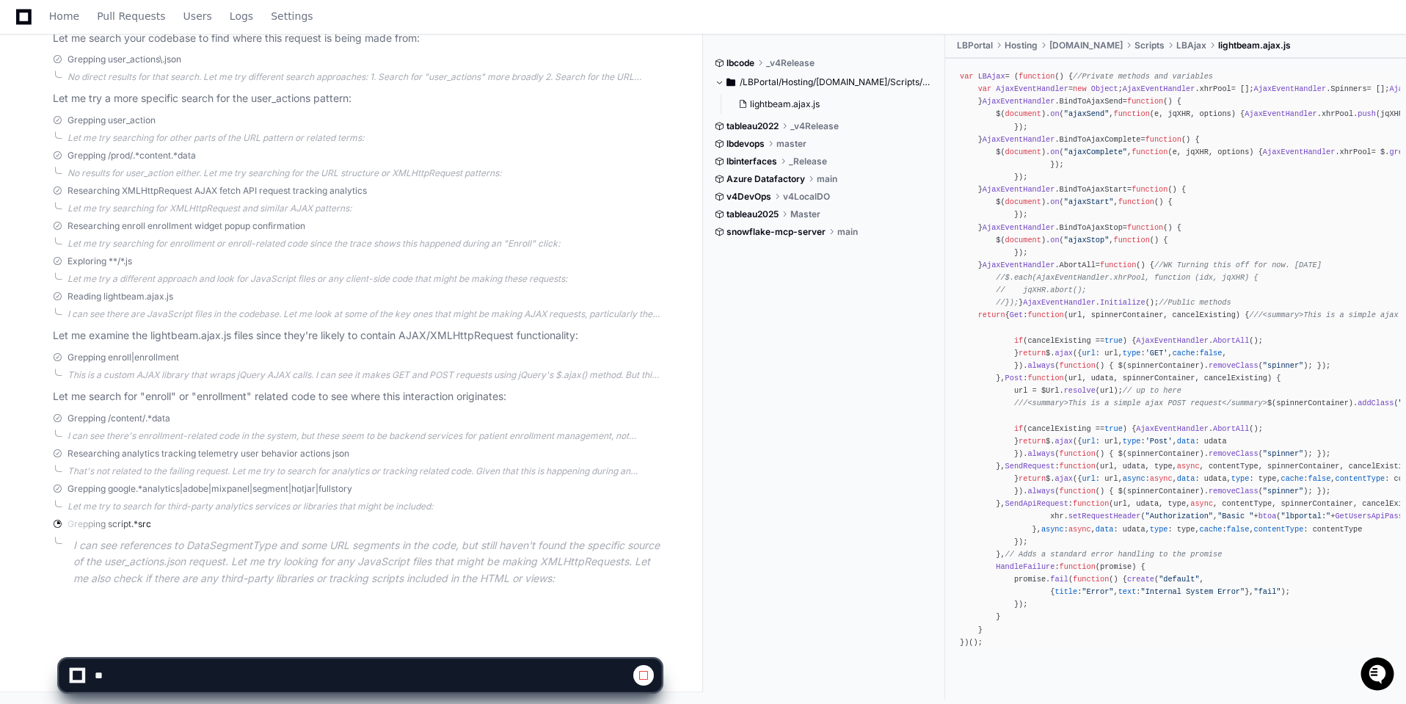
scroll to position [0, 0]
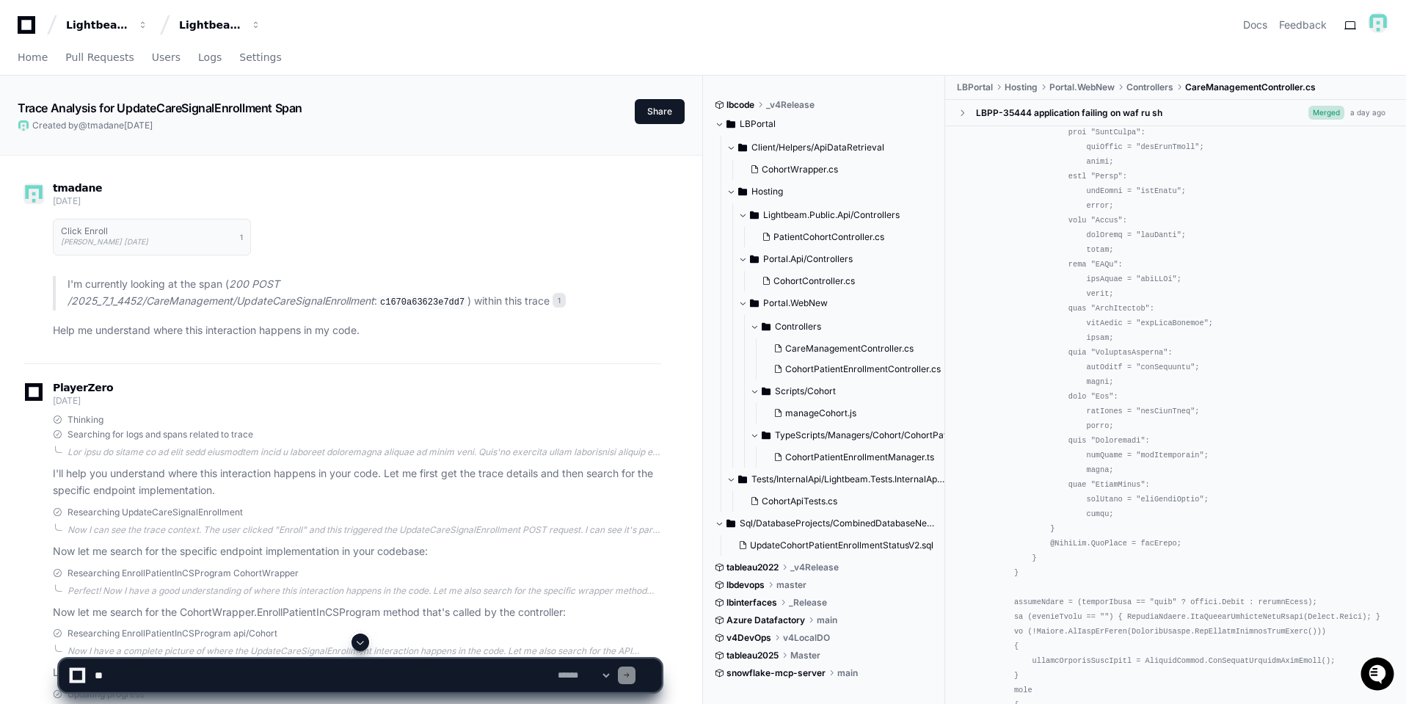
scroll to position [1093, 0]
